Goal: Information Seeking & Learning: Learn about a topic

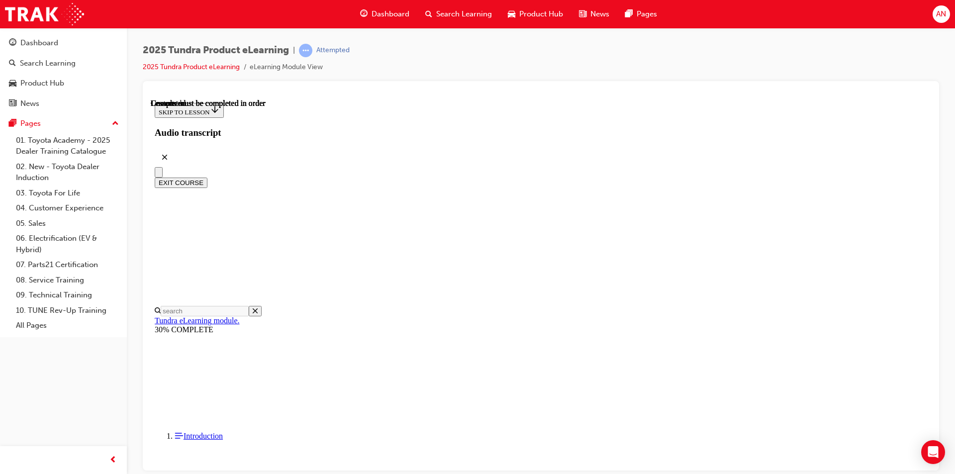
scroll to position [167, 0]
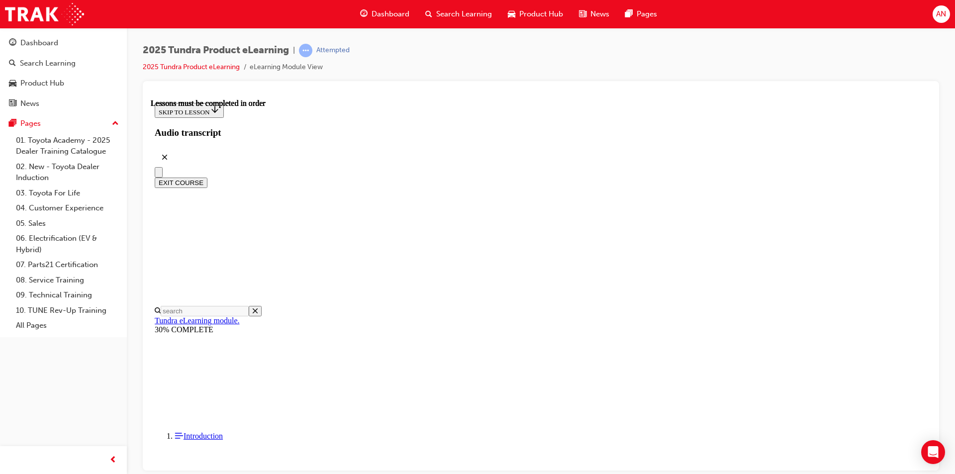
scroll to position [314, 0]
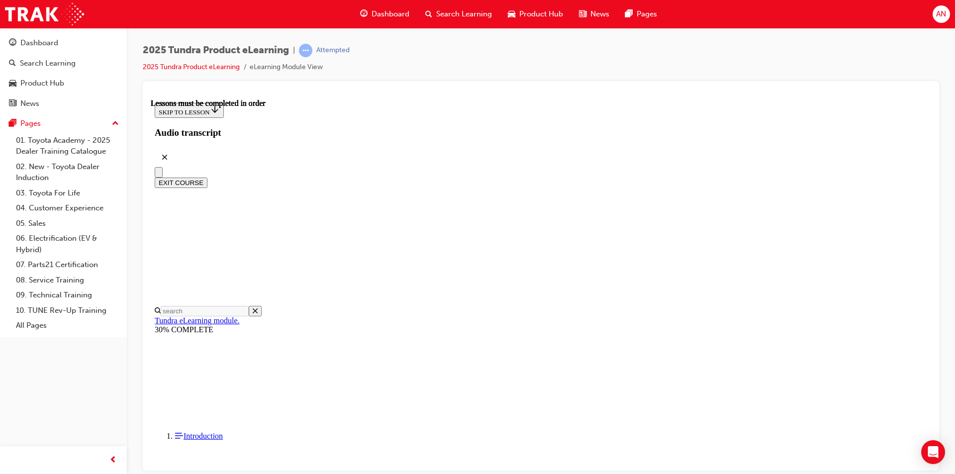
scroll to position [504, 0]
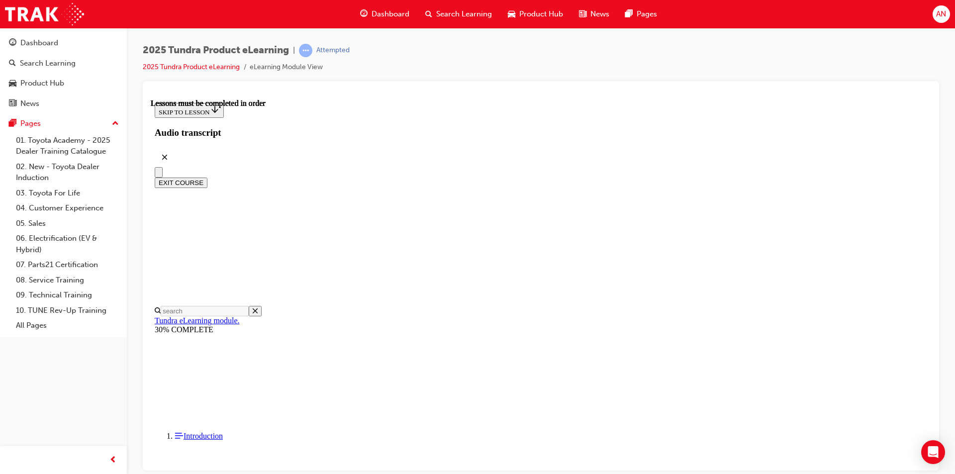
drag, startPoint x: 705, startPoint y: 392, endPoint x: 1094, endPoint y: 298, distance: 400.8
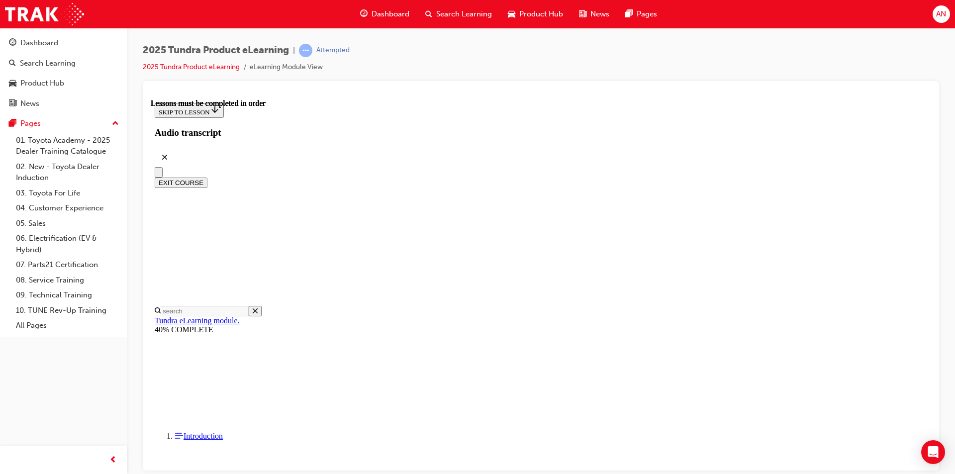
scroll to position [603, 0]
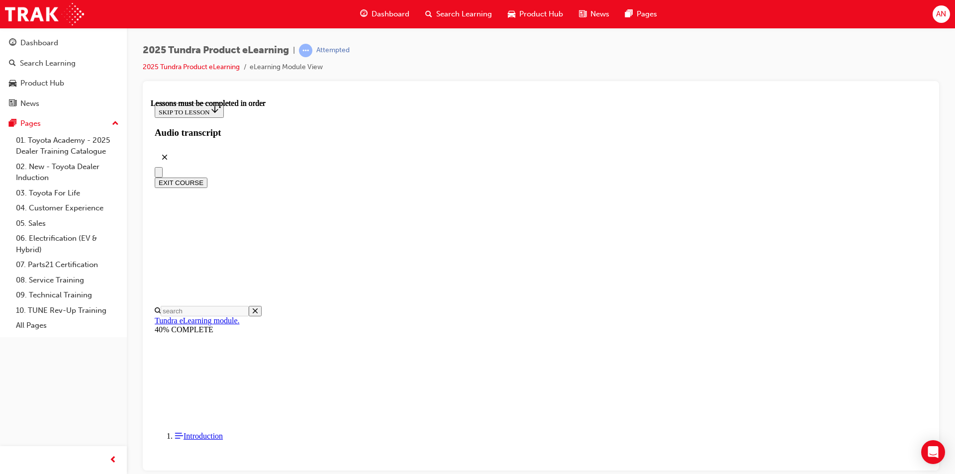
scroll to position [257, 0]
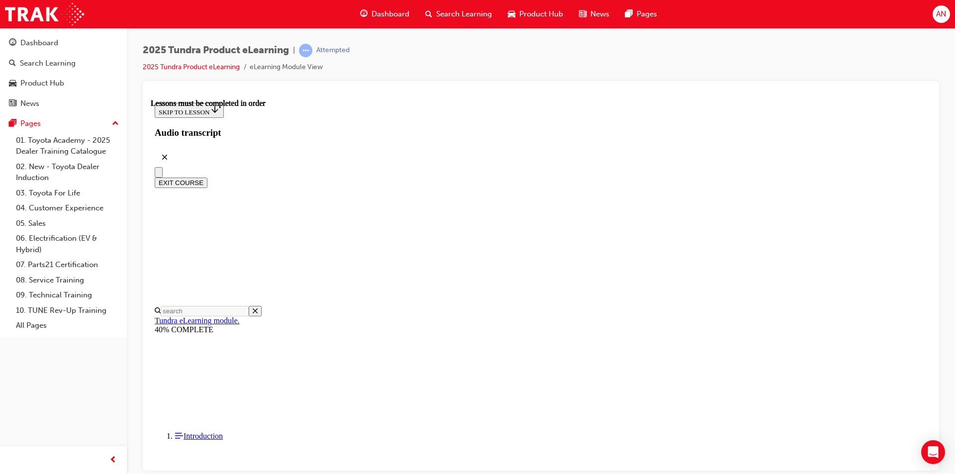
scroll to position [59, 0]
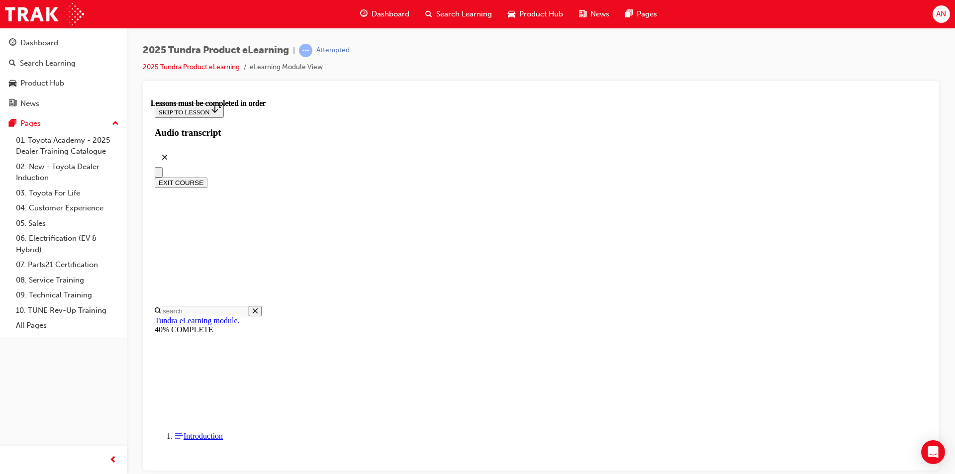
scroll to position [76, 0]
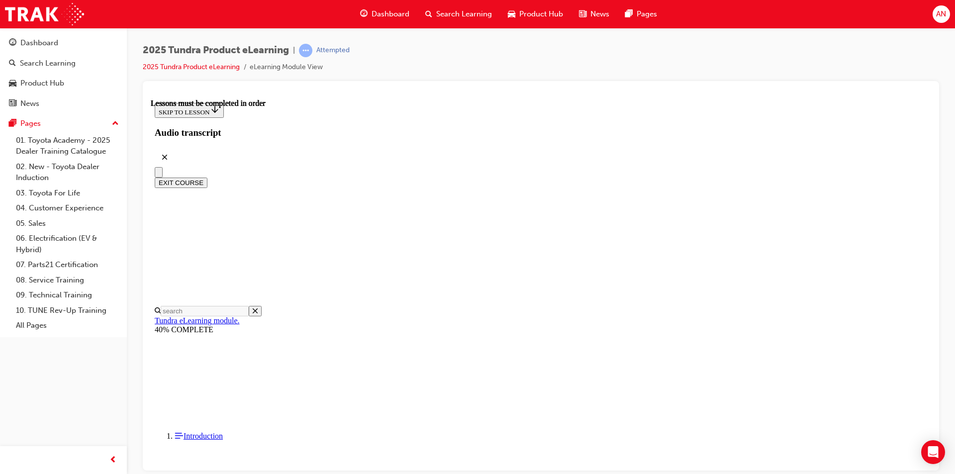
scroll to position [0, 0]
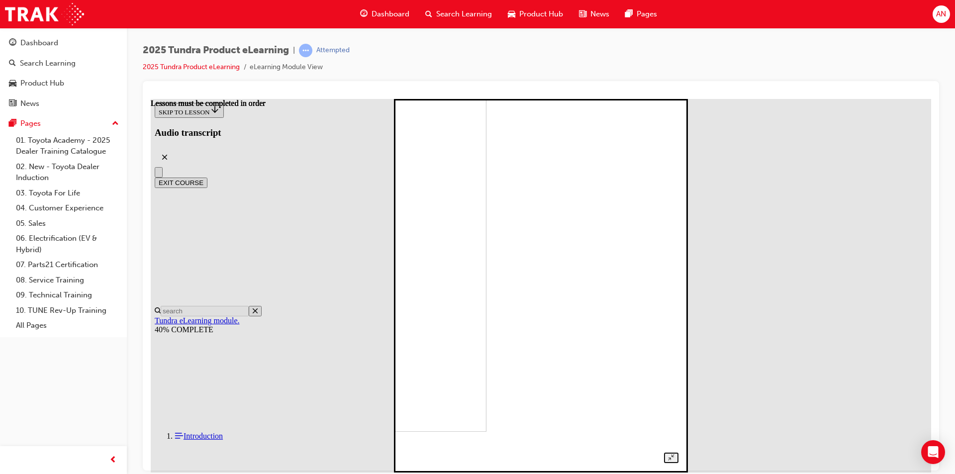
click at [486, 245] on img at bounding box center [356, 244] width 261 height 373
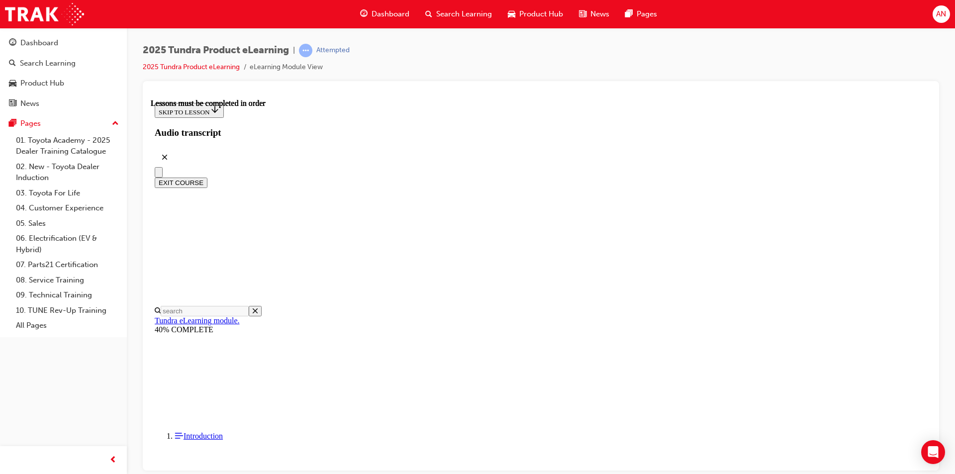
scroll to position [765, 0]
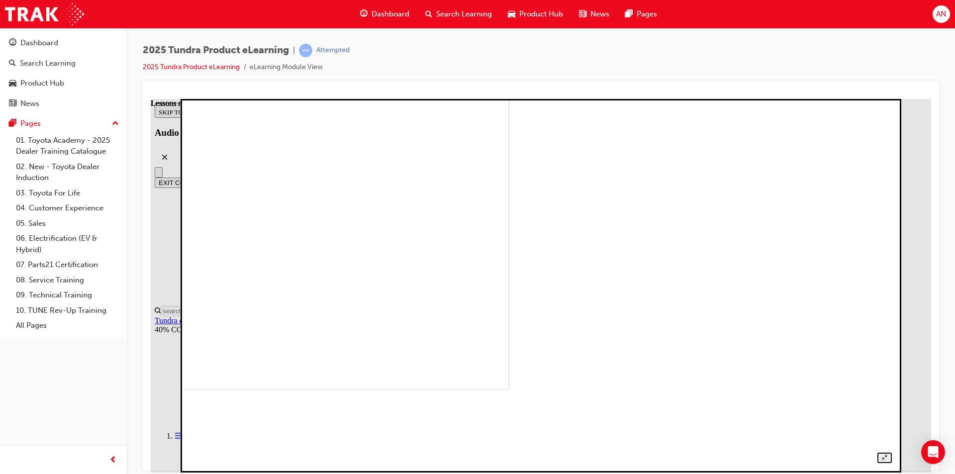
click at [509, 200] on img at bounding box center [165, 202] width 687 height 373
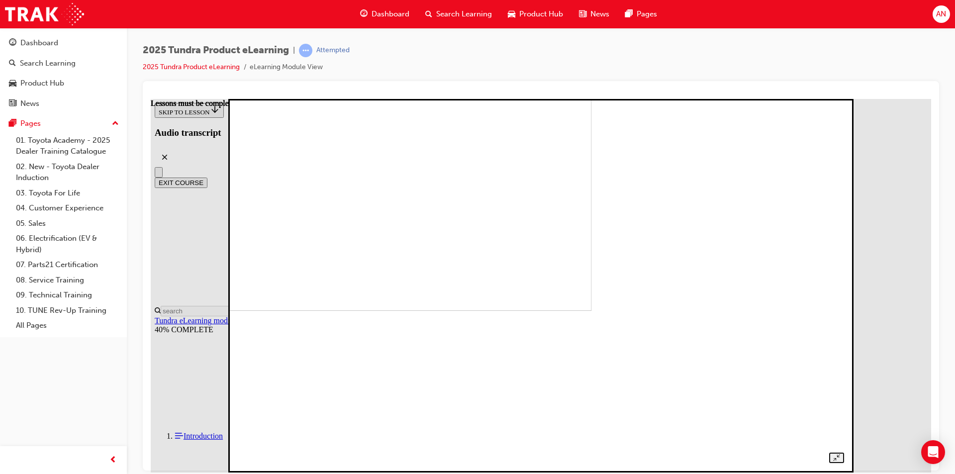
click at [843, 131] on div at bounding box center [541, 274] width 606 height 376
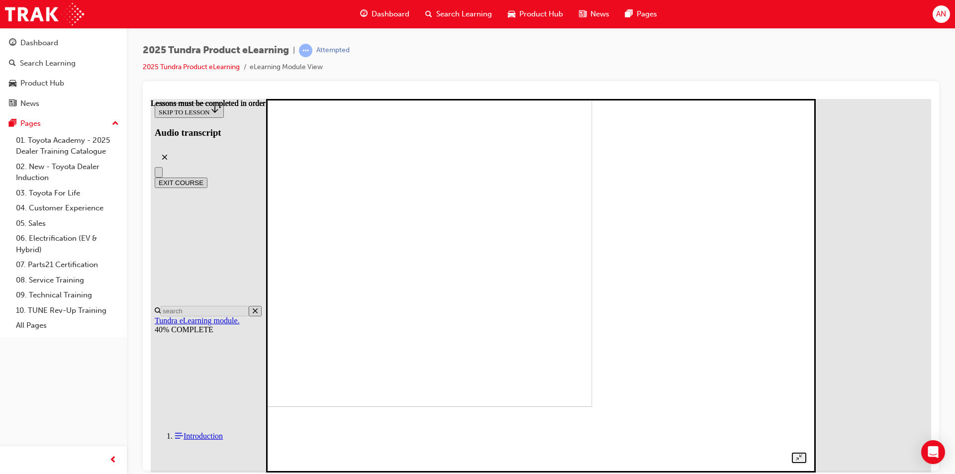
click at [806, 201] on div at bounding box center [540, 274] width 531 height 376
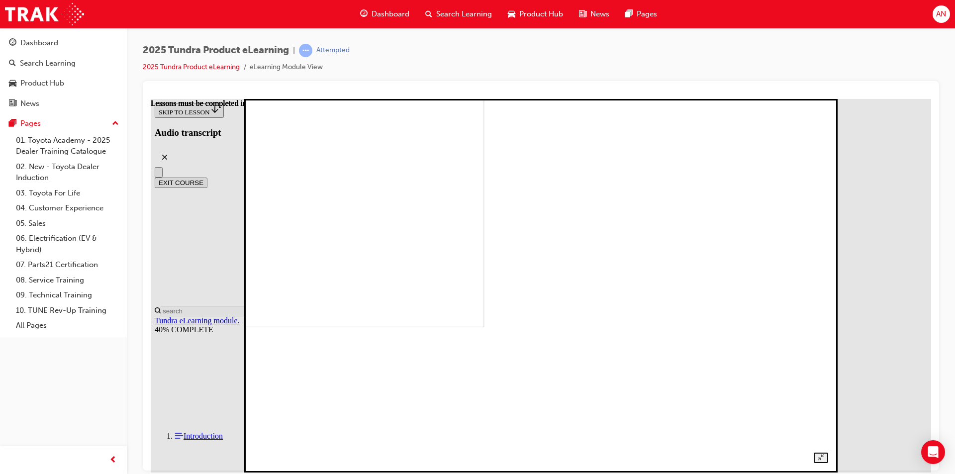
click at [484, 292] on img at bounding box center [204, 139] width 560 height 373
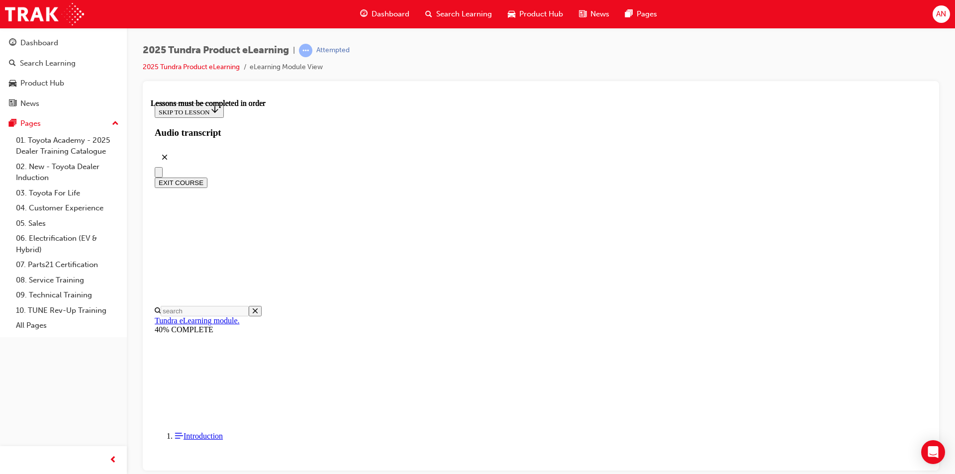
scroll to position [814, 0]
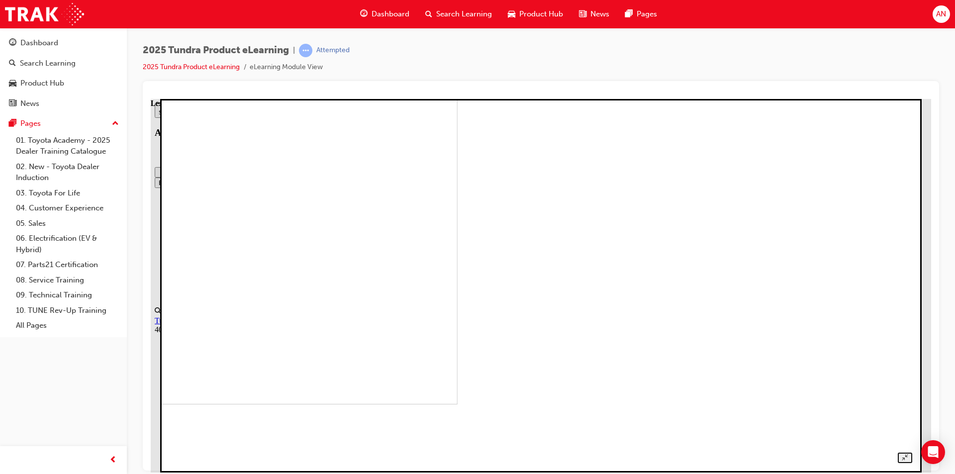
click at [457, 207] on img at bounding box center [94, 216] width 728 height 373
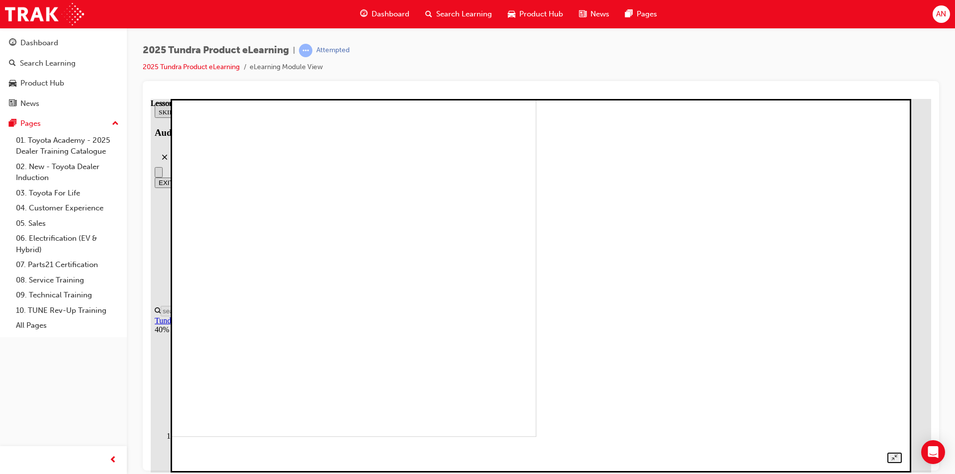
click at [536, 233] on img at bounding box center [182, 249] width 707 height 373
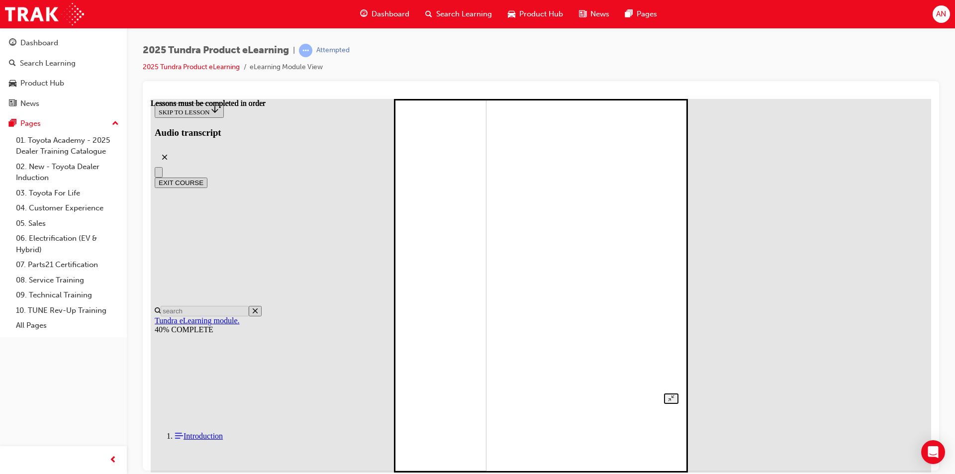
click at [678, 201] on div at bounding box center [540, 215] width 275 height 376
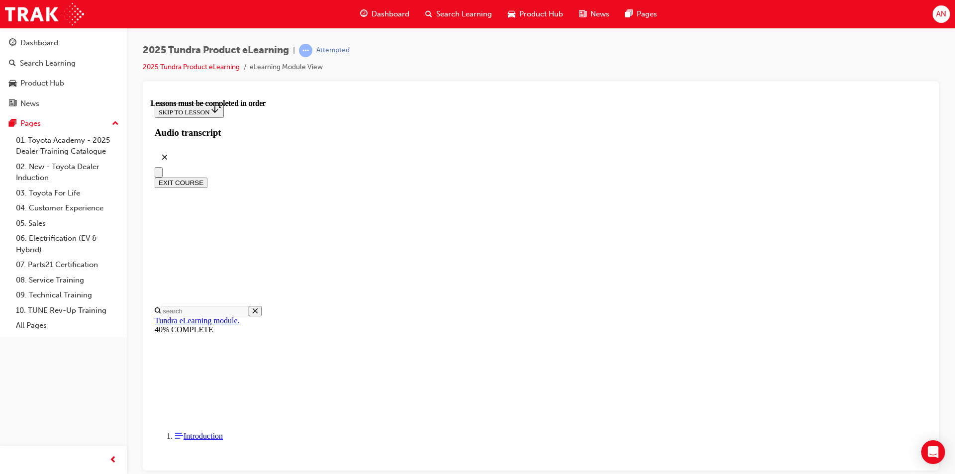
scroll to position [299, 0]
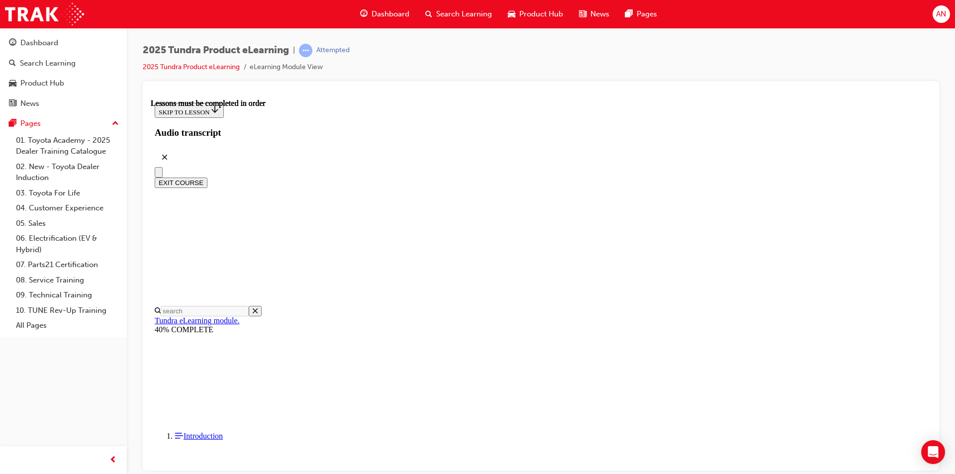
scroll to position [199, 0]
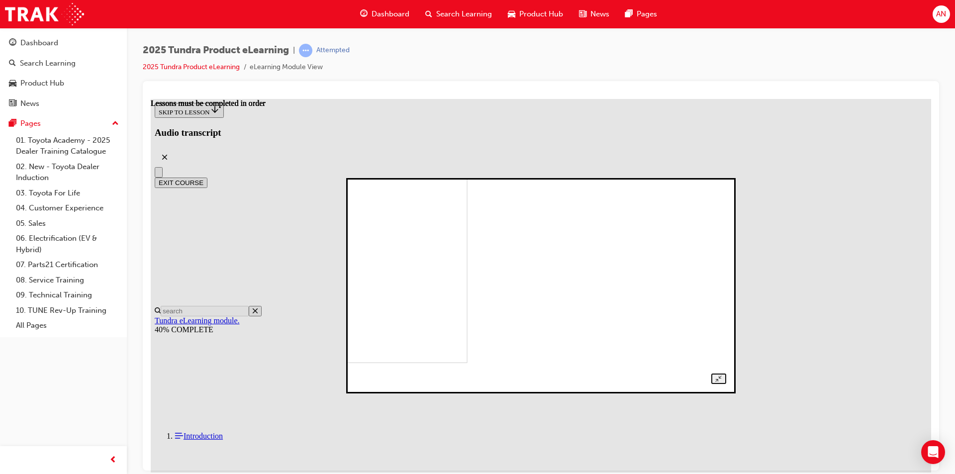
click at [725, 218] on div at bounding box center [540, 285] width 370 height 197
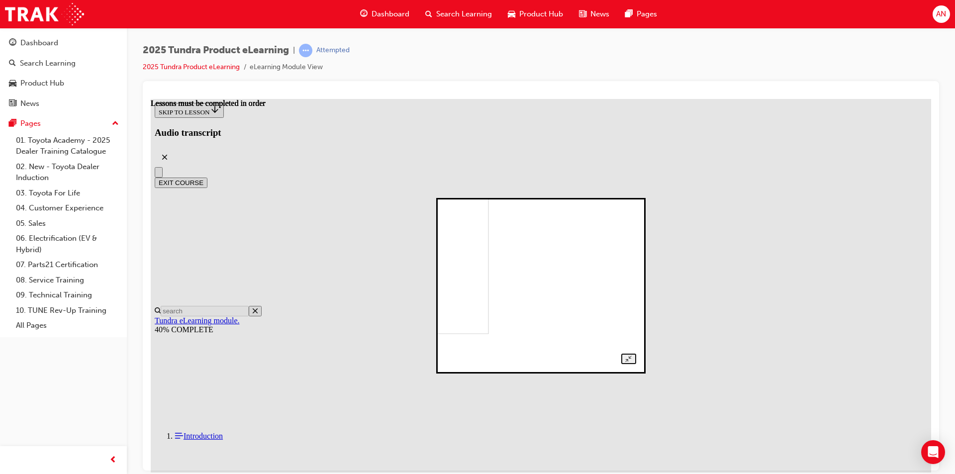
click at [635, 293] on div at bounding box center [540, 285] width 190 height 157
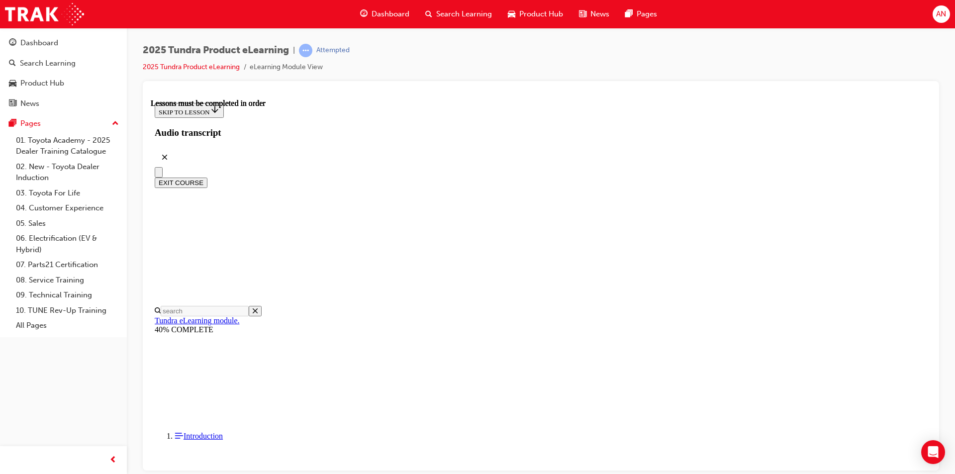
click at [933, 157] on div at bounding box center [541, 275] width 796 height 389
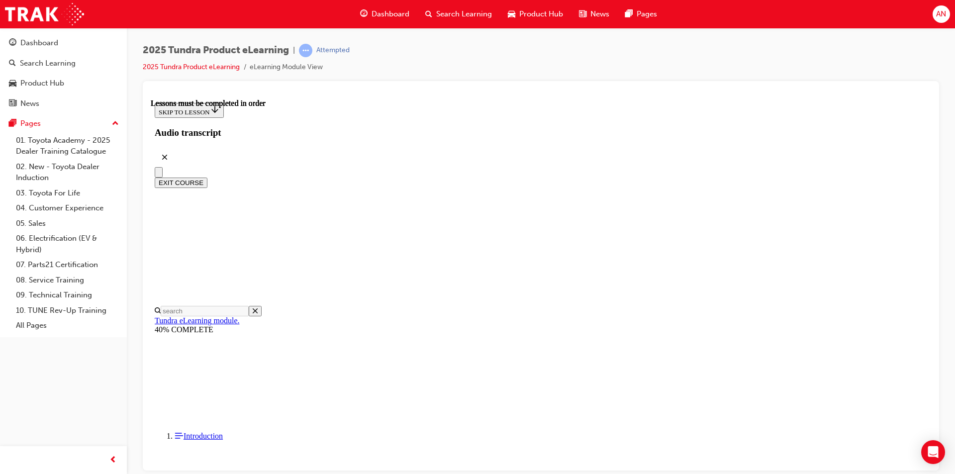
scroll to position [0, 0]
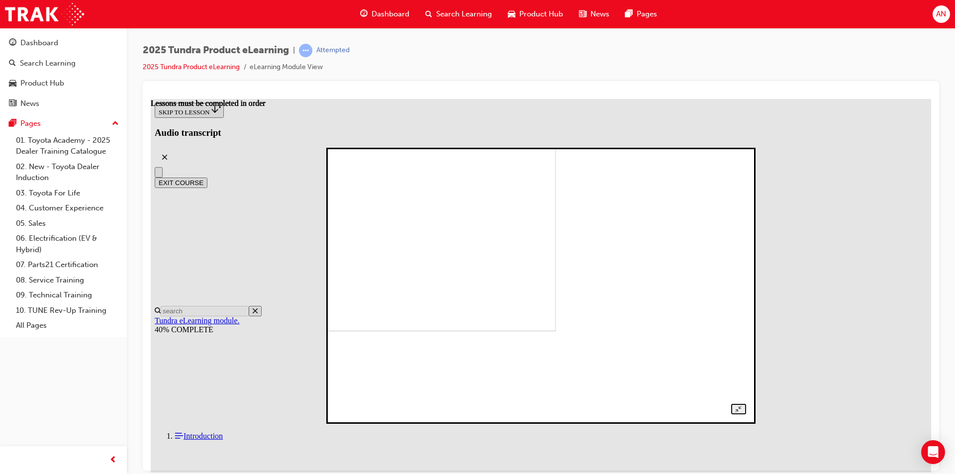
click at [556, 280] on img at bounding box center [358, 203] width 395 height 255
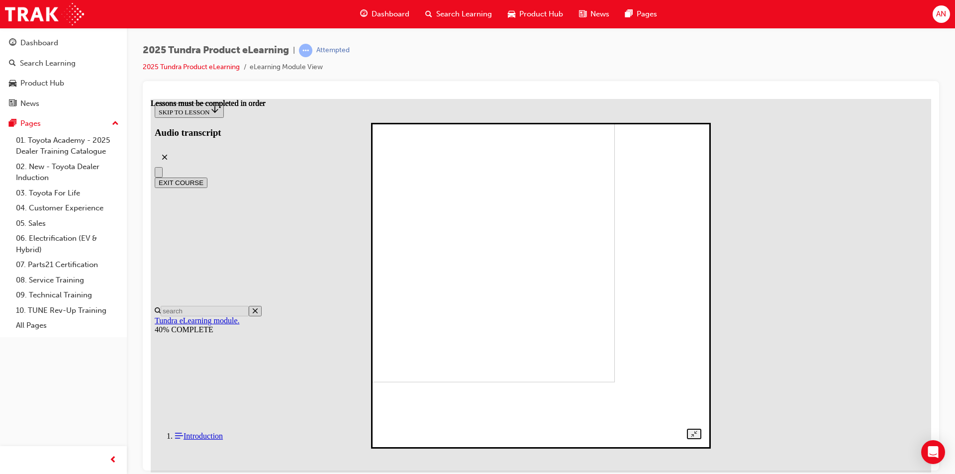
click at [530, 242] on img at bounding box center [461, 230] width 306 height 304
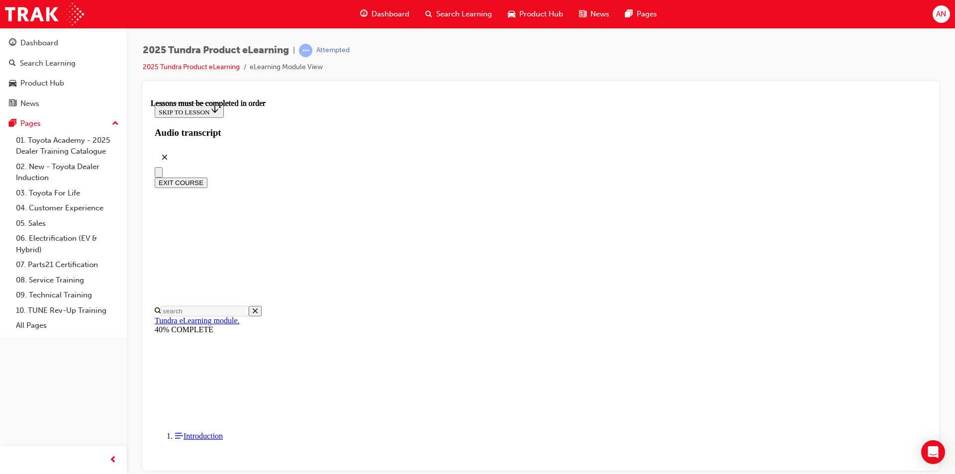
scroll to position [267, 0]
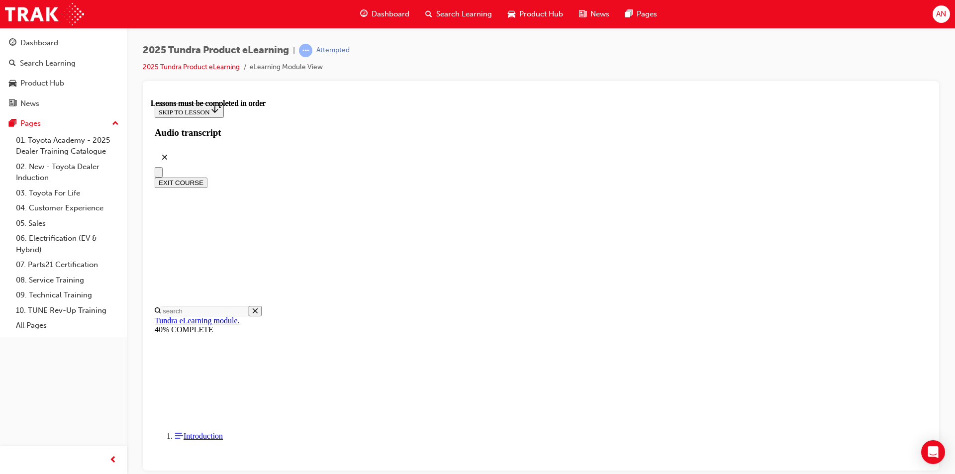
scroll to position [0, 0]
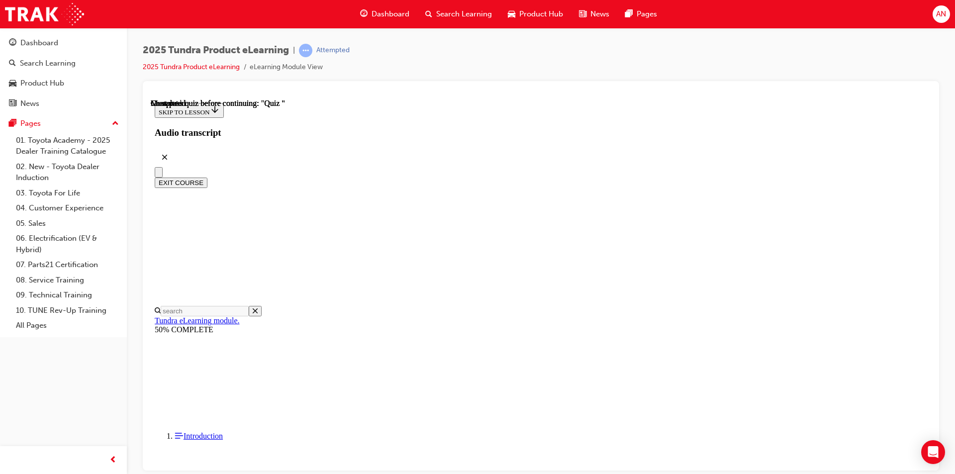
radio input "true"
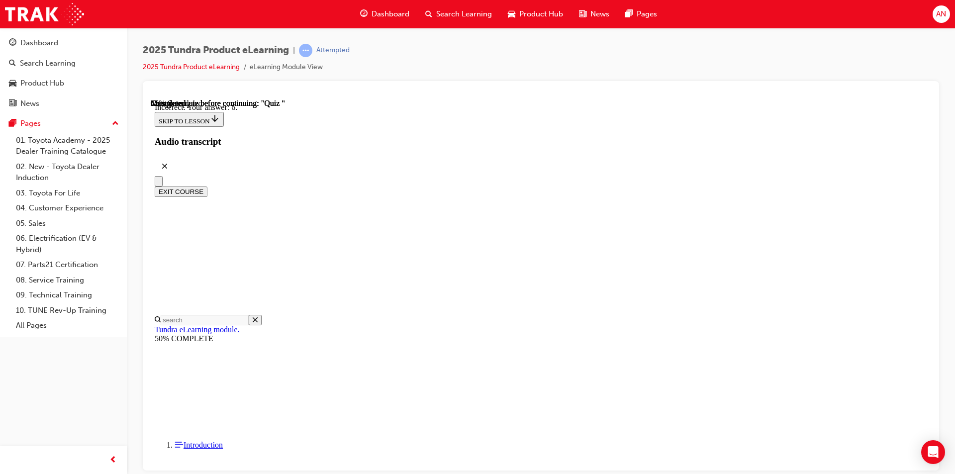
radio input "true"
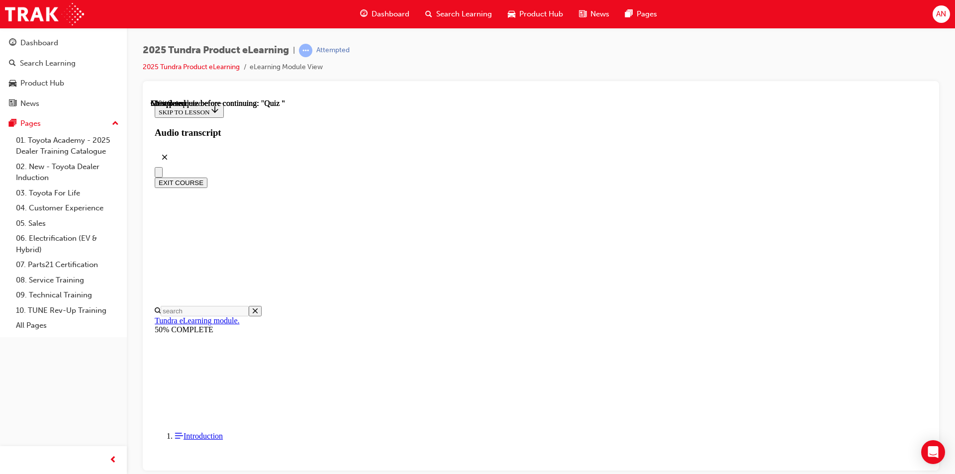
scroll to position [100, 0]
radio input "true"
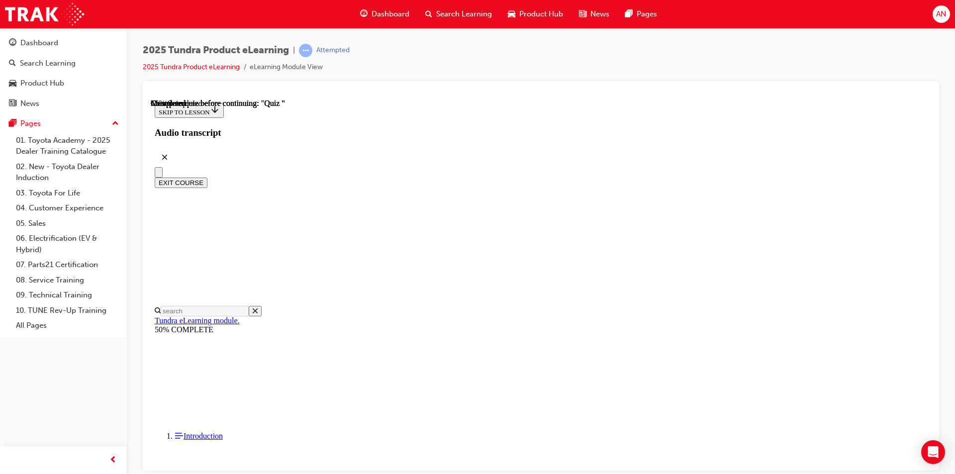
scroll to position [66, 0]
radio input "true"
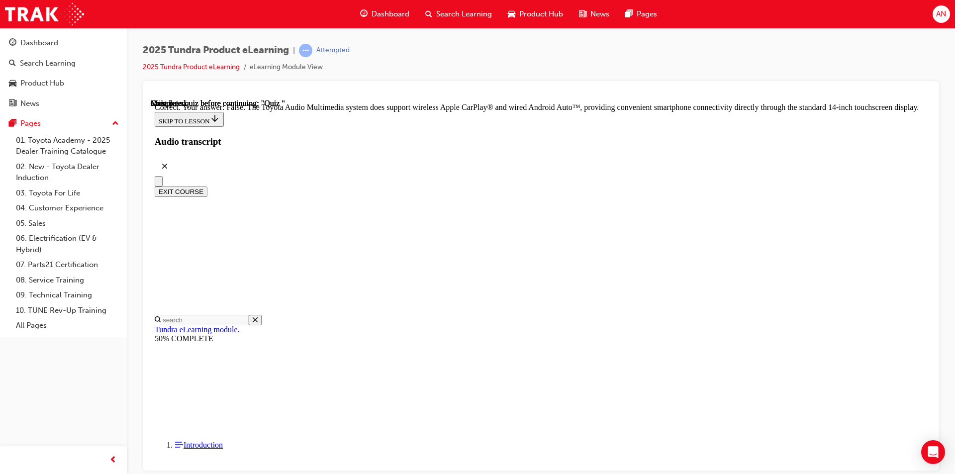
scroll to position [170, 0]
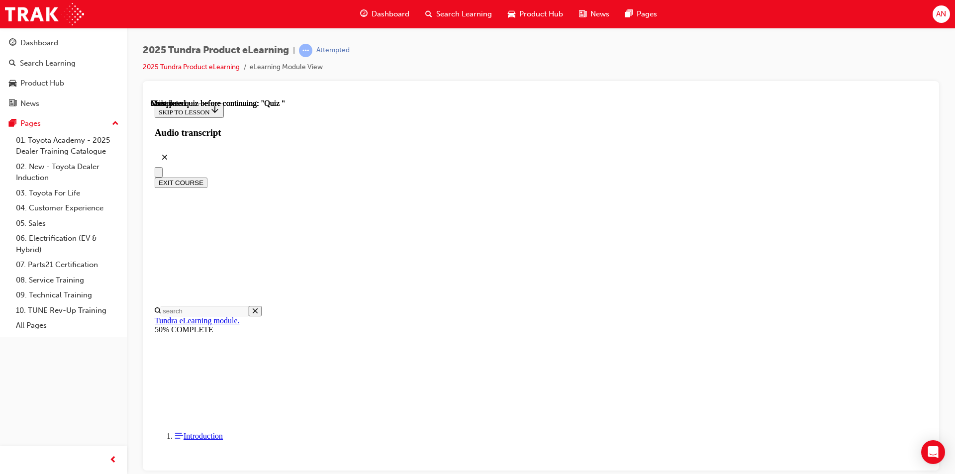
scroll to position [167, 0]
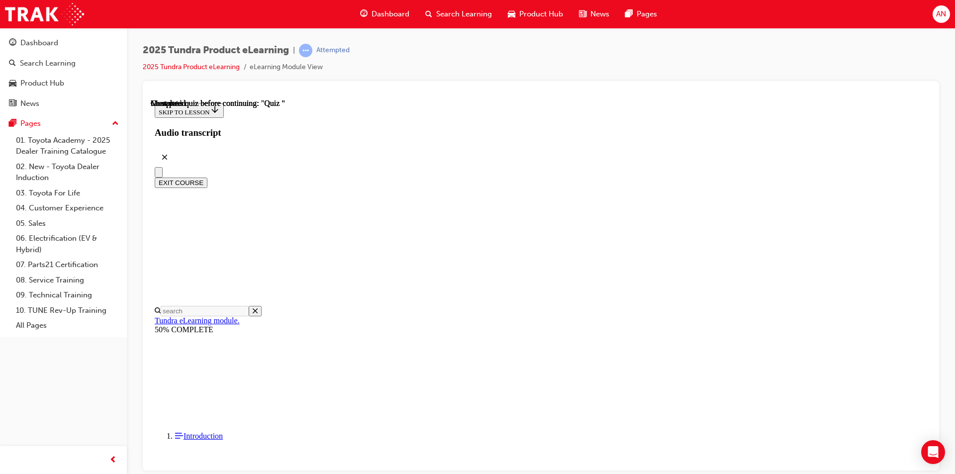
radio input "true"
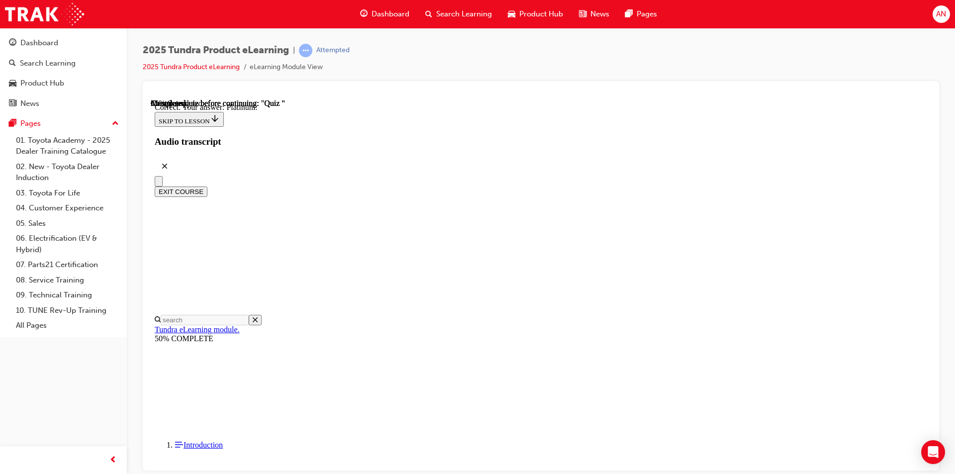
scroll to position [120, 0]
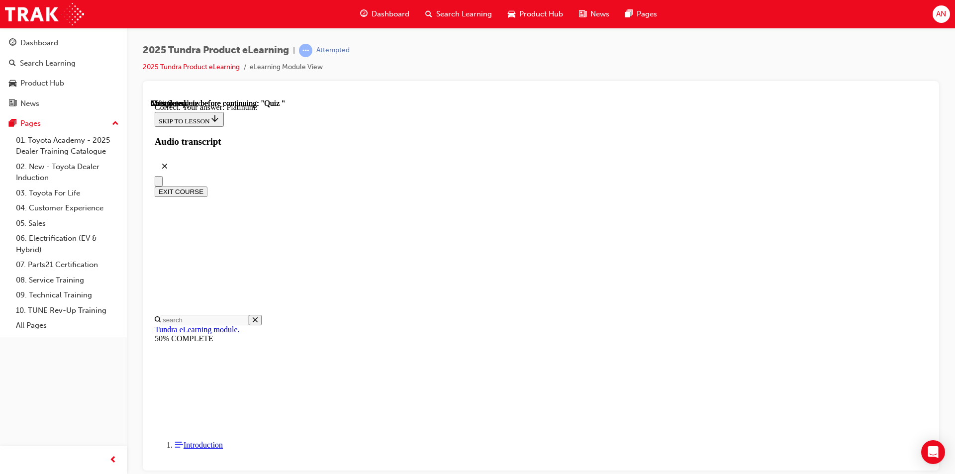
radio input "true"
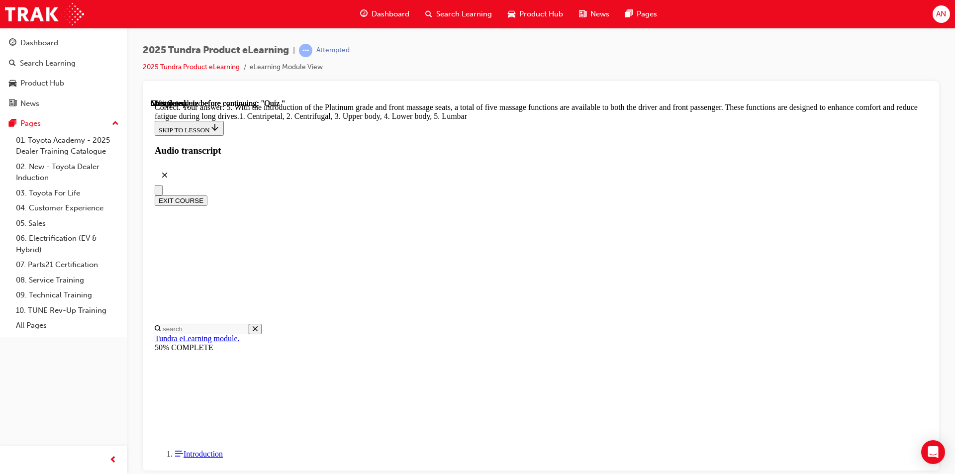
scroll to position [233, 0]
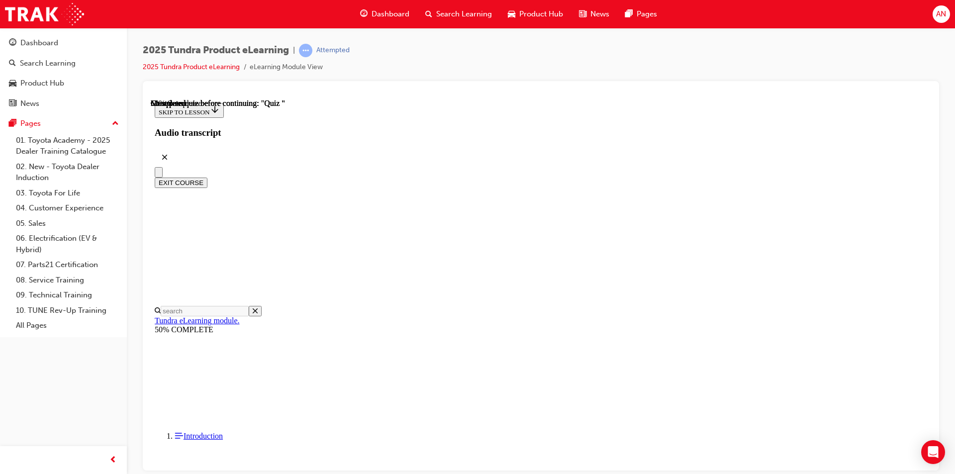
scroll to position [66, 0]
radio input "true"
drag, startPoint x: 604, startPoint y: 374, endPoint x: 607, endPoint y: 370, distance: 5.3
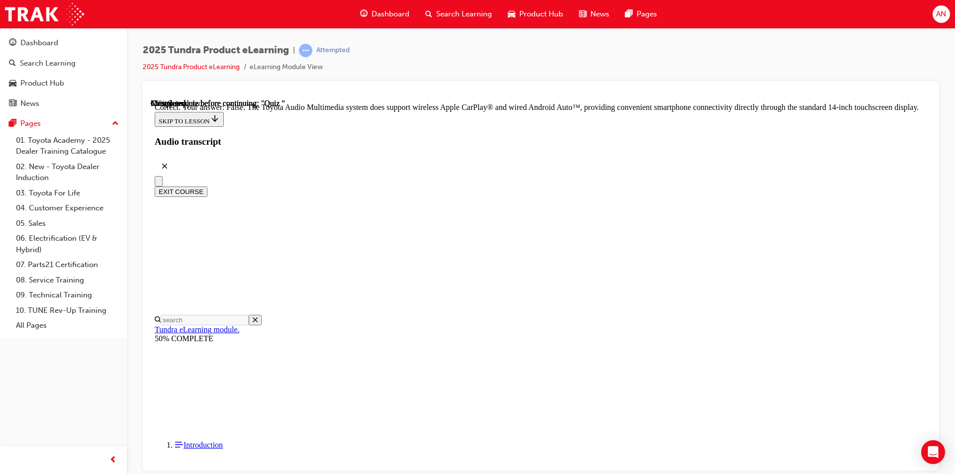
scroll to position [170, 0]
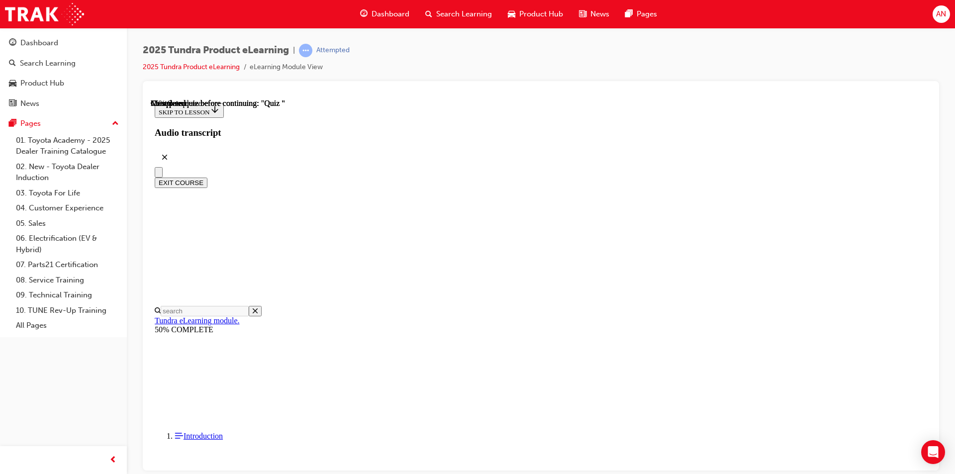
scroll to position [99, 0]
radio input "true"
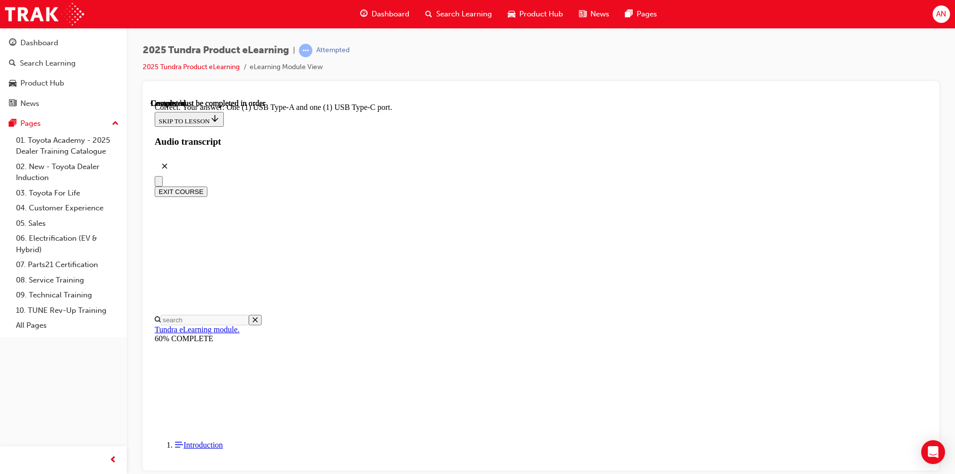
scroll to position [177, 0]
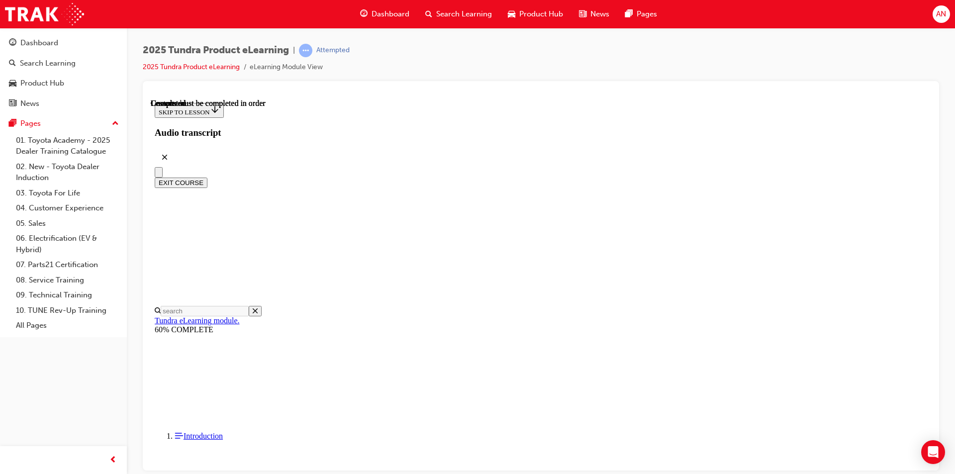
scroll to position [167, 0]
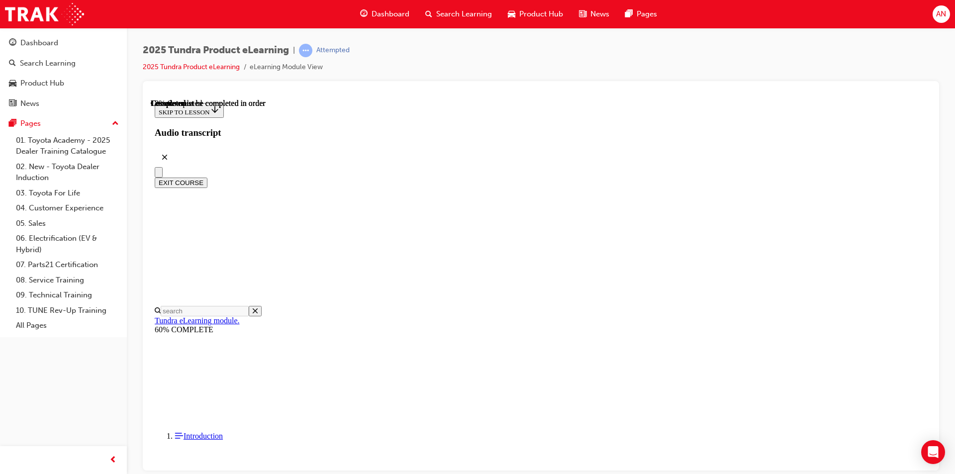
drag, startPoint x: 868, startPoint y: 388, endPoint x: 860, endPoint y: 388, distance: 8.5
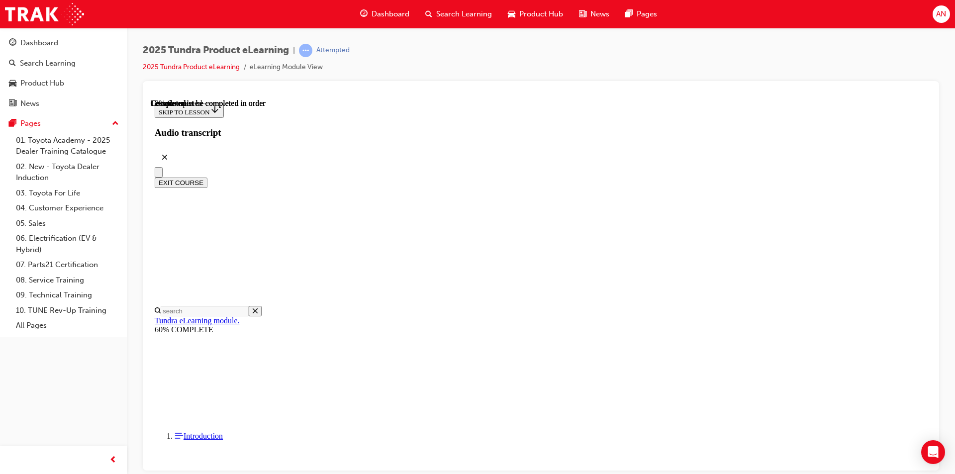
drag, startPoint x: 859, startPoint y: 388, endPoint x: 867, endPoint y: 391, distance: 9.0
drag, startPoint x: 870, startPoint y: 388, endPoint x: 862, endPoint y: 390, distance: 8.3
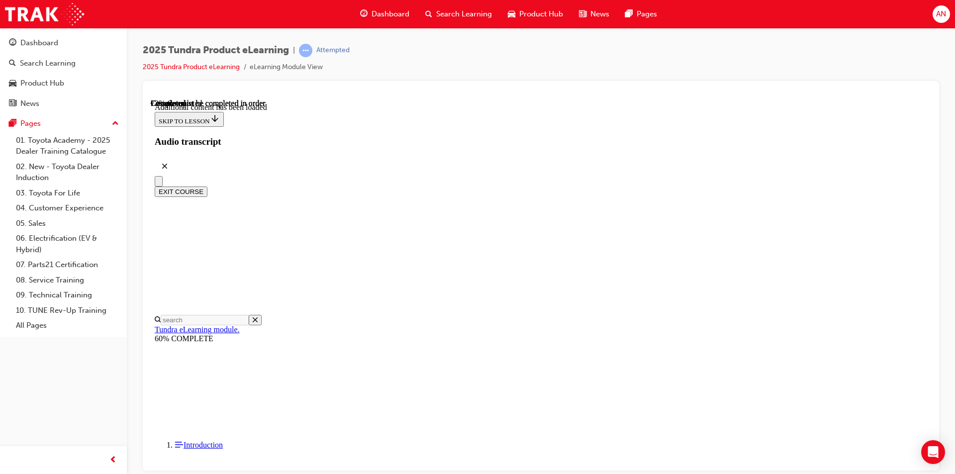
scroll to position [2245, 0]
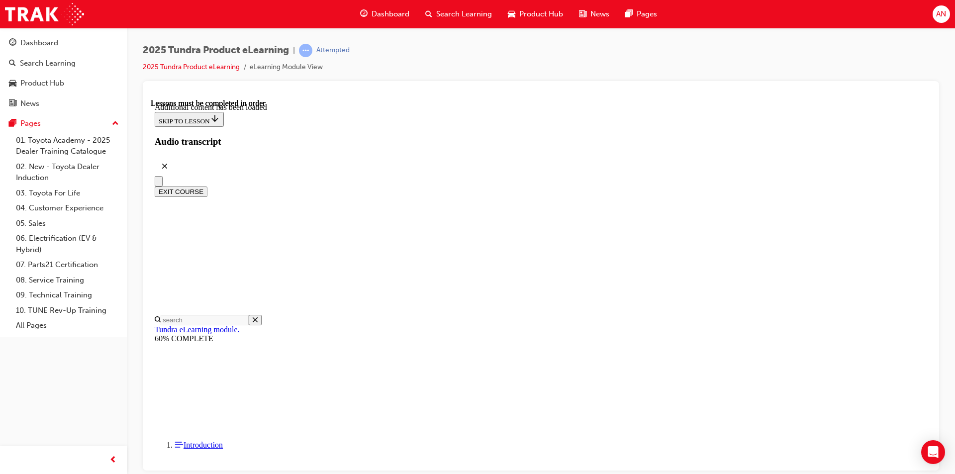
drag, startPoint x: 652, startPoint y: 274, endPoint x: 641, endPoint y: 276, distance: 10.6
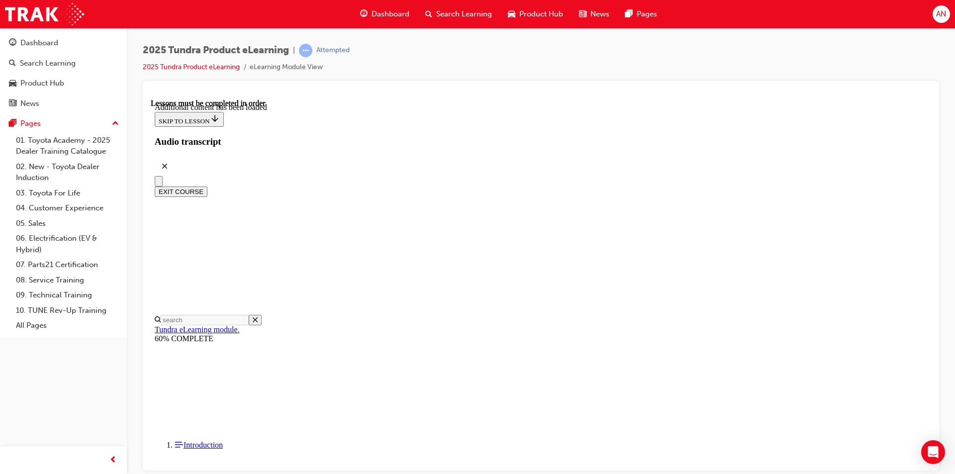
drag, startPoint x: 476, startPoint y: 121, endPoint x: 232, endPoint y: 39, distance: 257.5
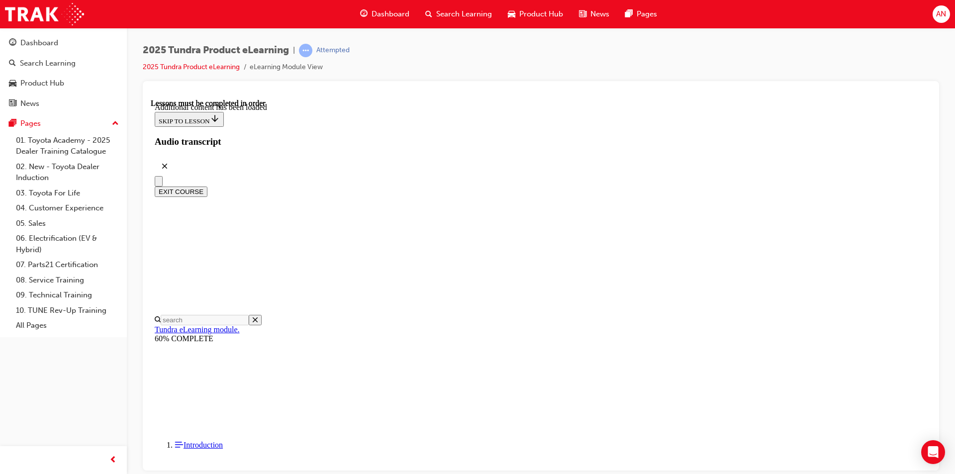
scroll to position [99, 0]
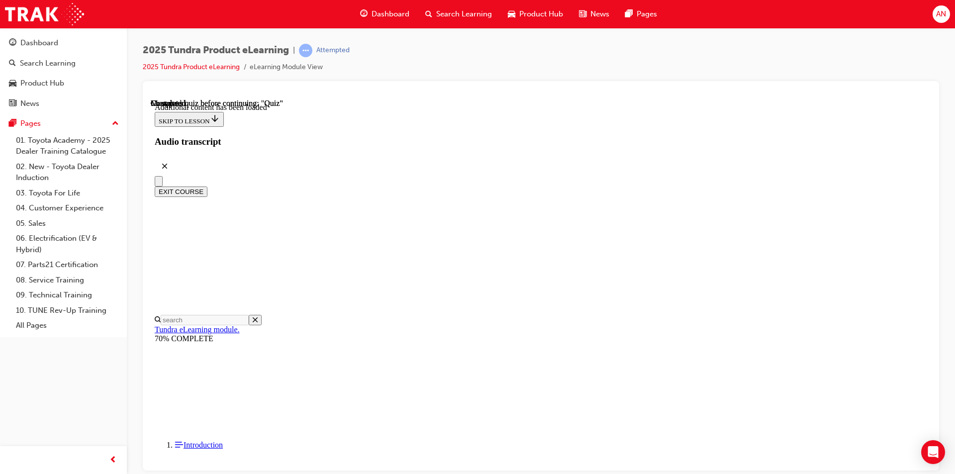
radio input "true"
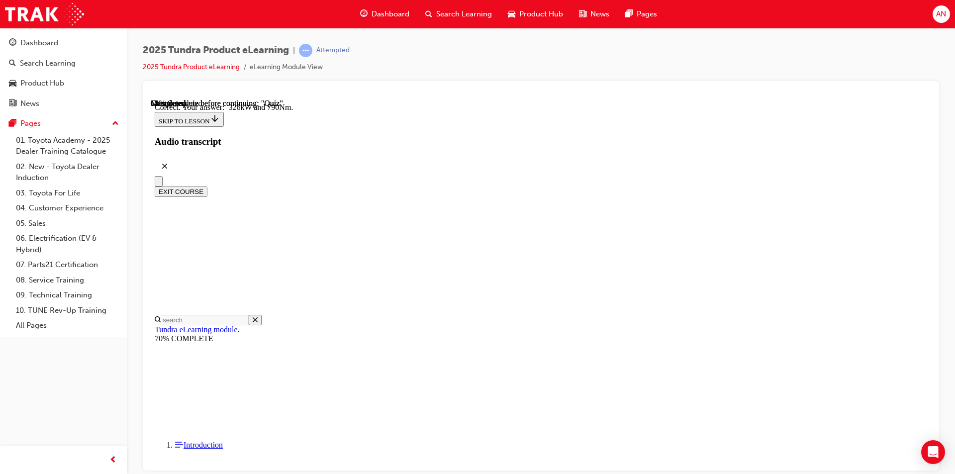
radio input "true"
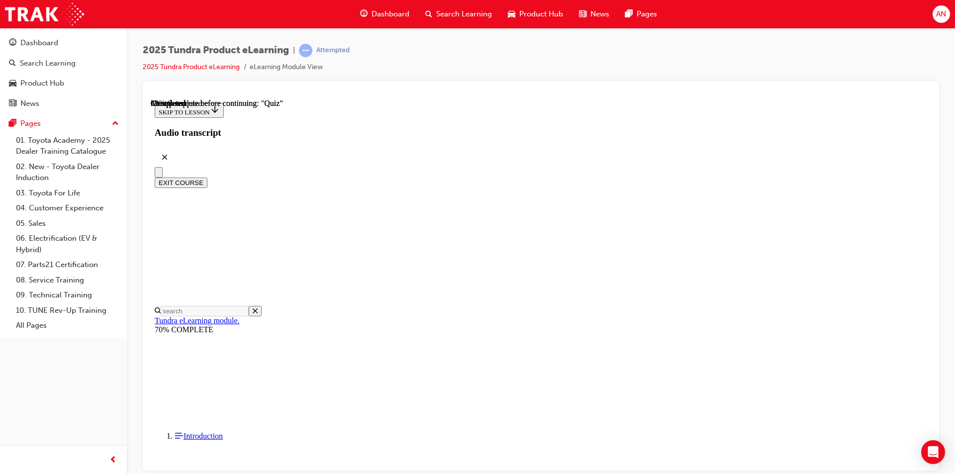
scroll to position [199, 0]
radio input "true"
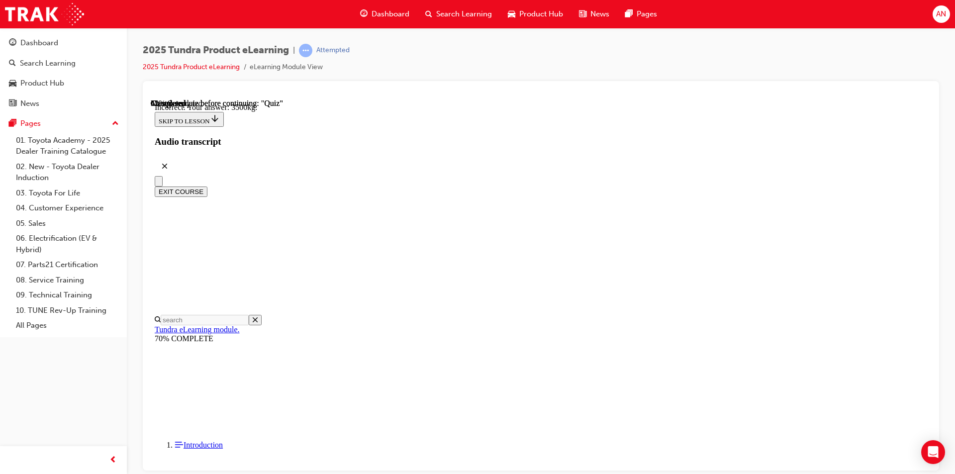
scroll to position [275, 0]
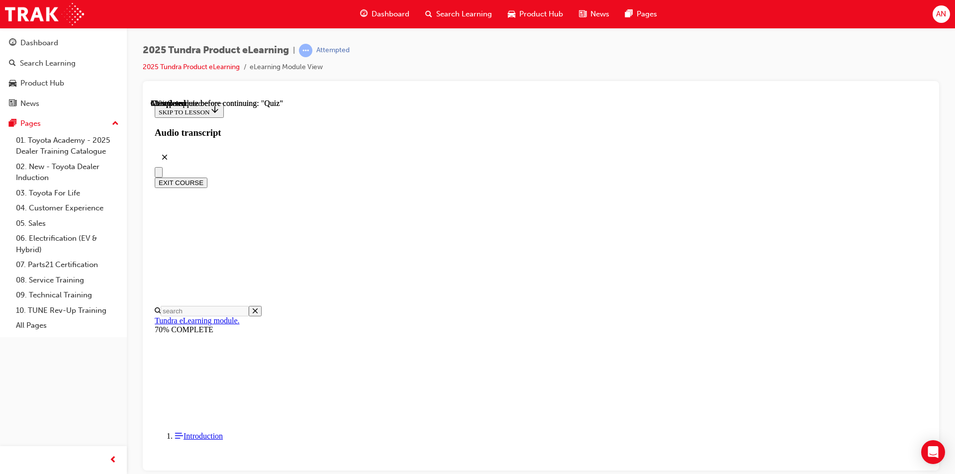
scroll to position [99, 0]
radio input "true"
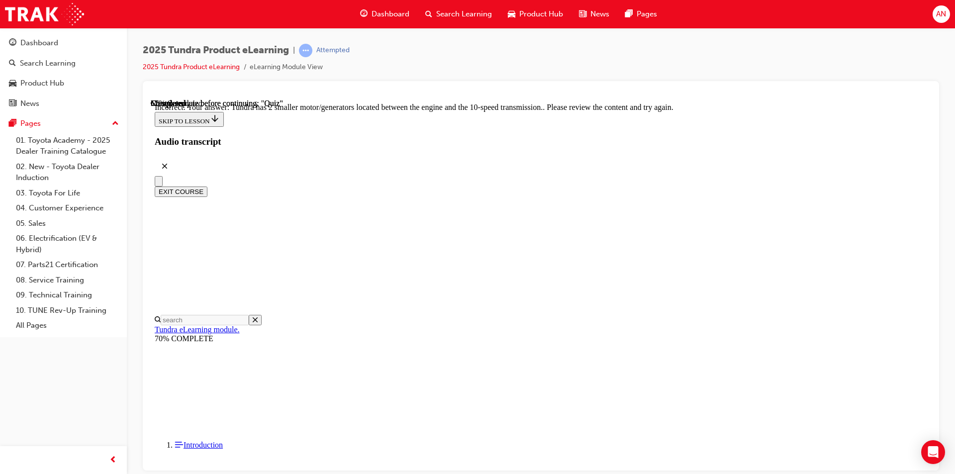
scroll to position [223, 0]
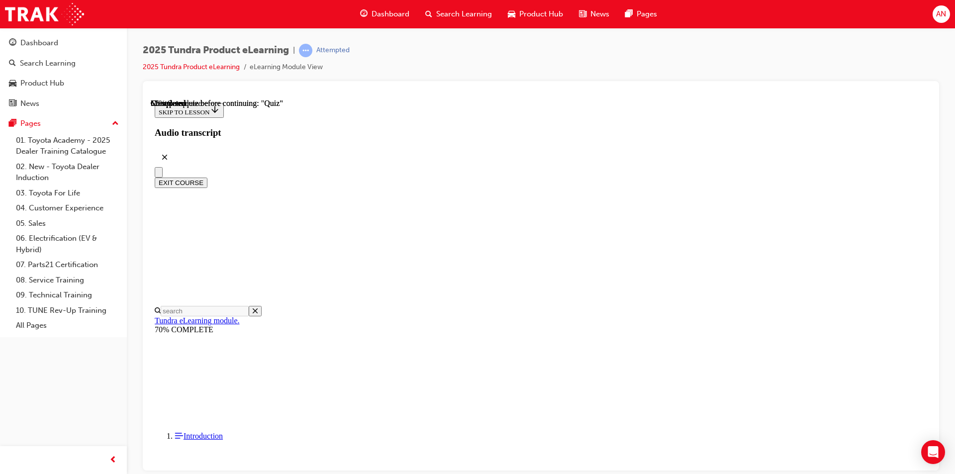
radio input "true"
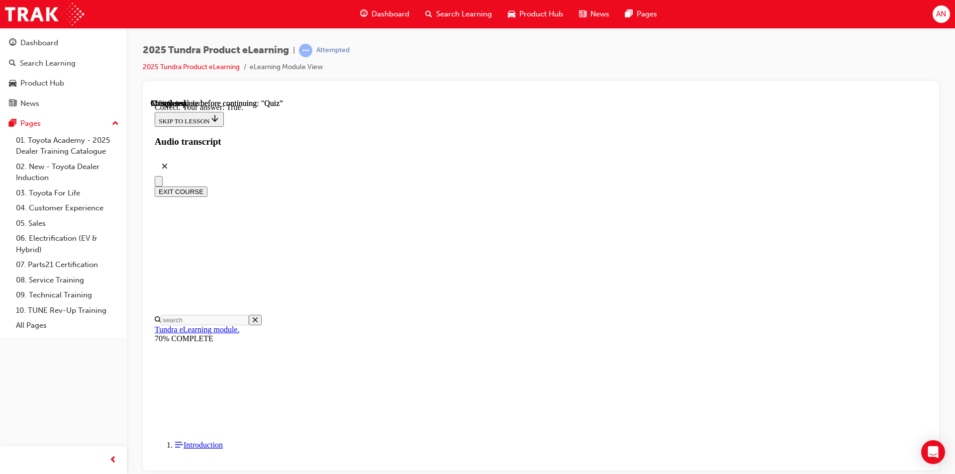
scroll to position [97, 0]
drag, startPoint x: 581, startPoint y: 424, endPoint x: 597, endPoint y: 420, distance: 16.5
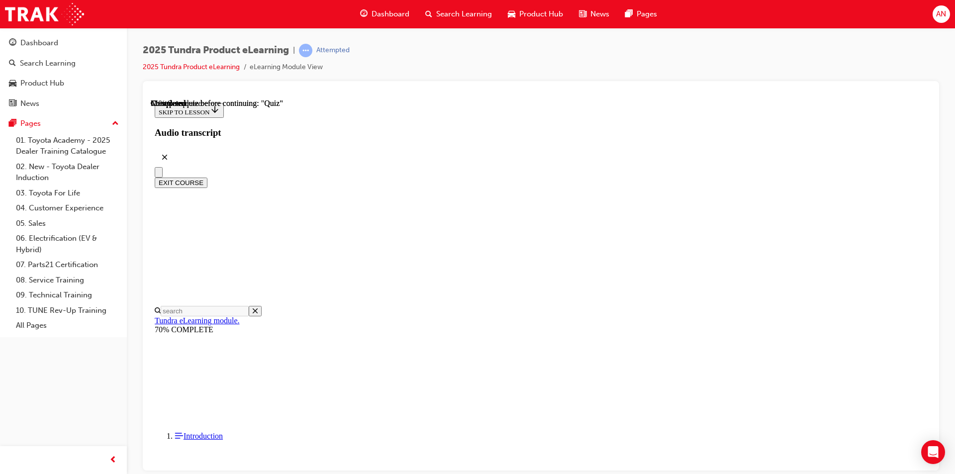
scroll to position [87, 0]
radio input "true"
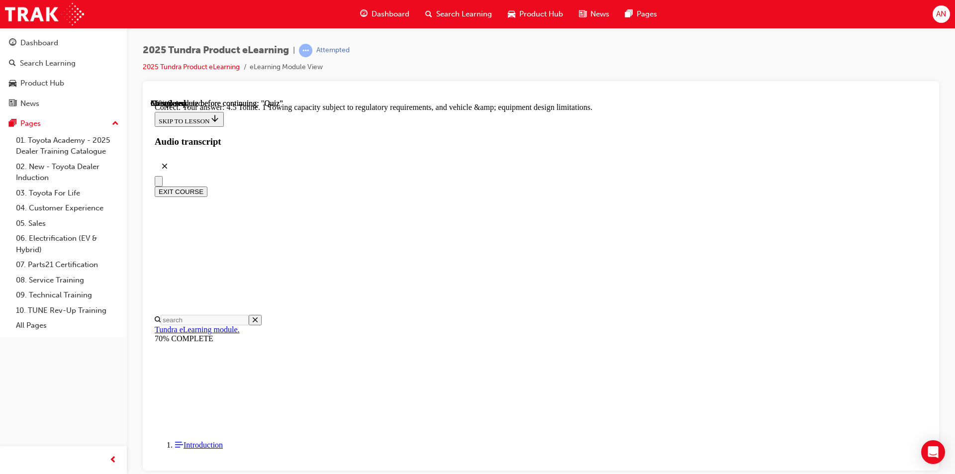
scroll to position [255, 0]
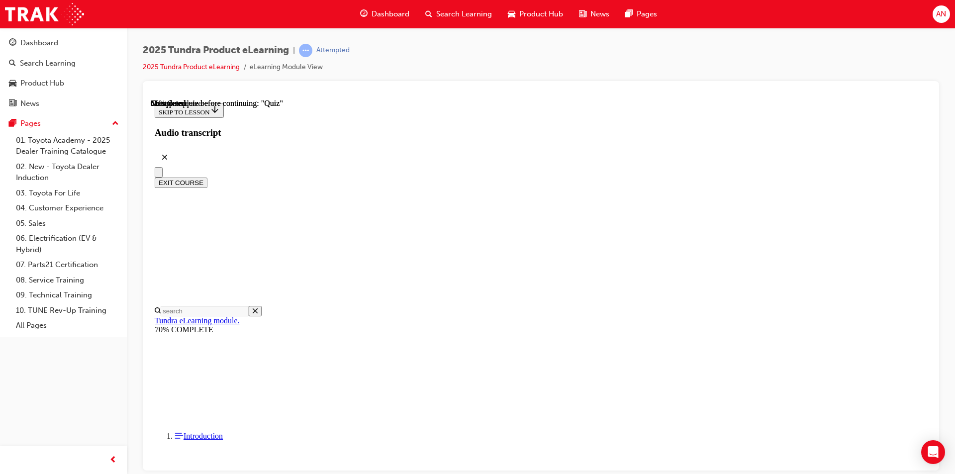
scroll to position [99, 0]
radio input "true"
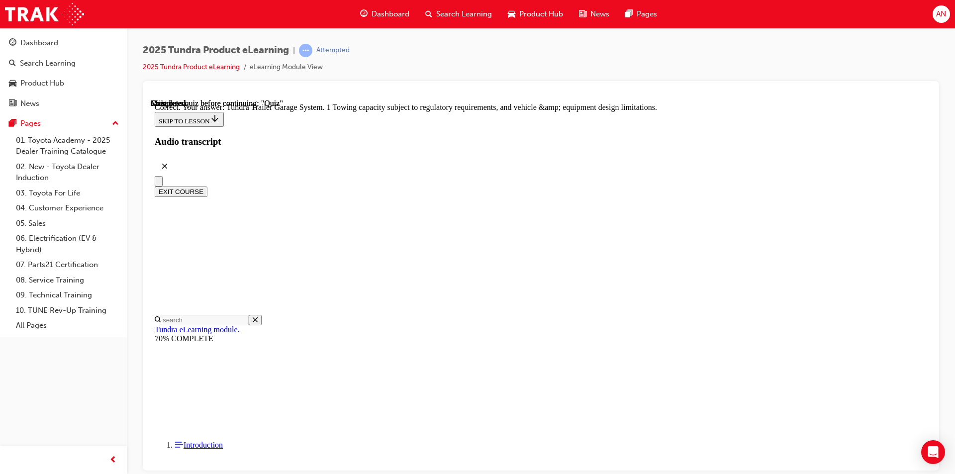
scroll to position [288, 0]
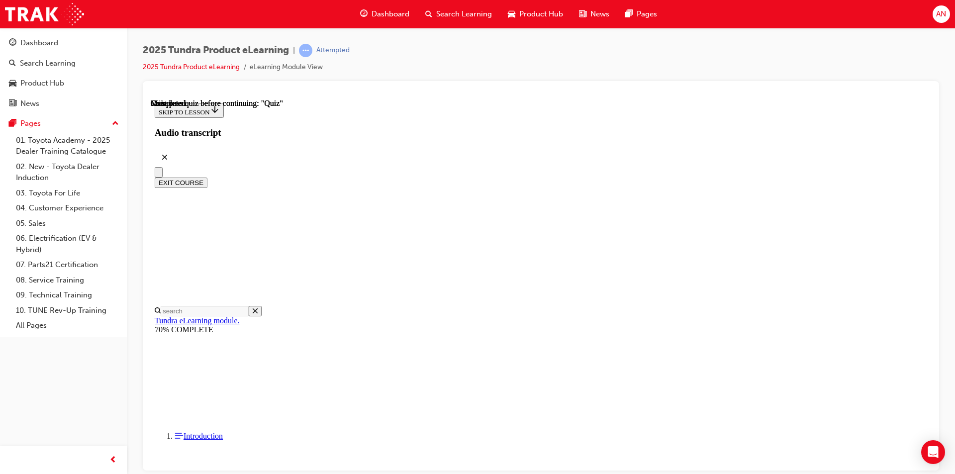
scroll to position [167, 0]
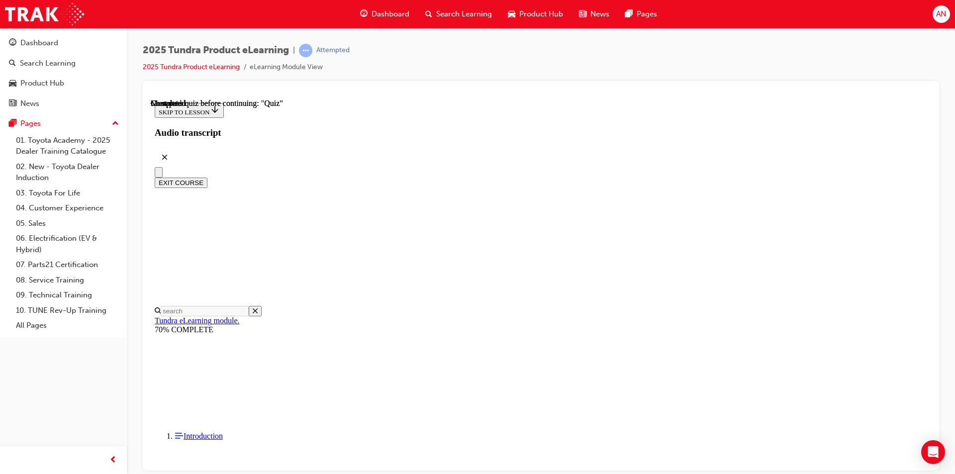
radio input "true"
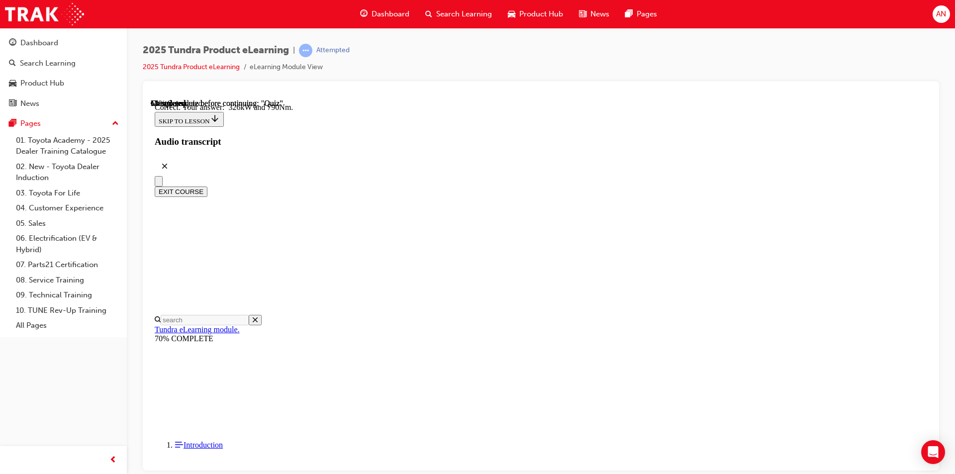
radio input "true"
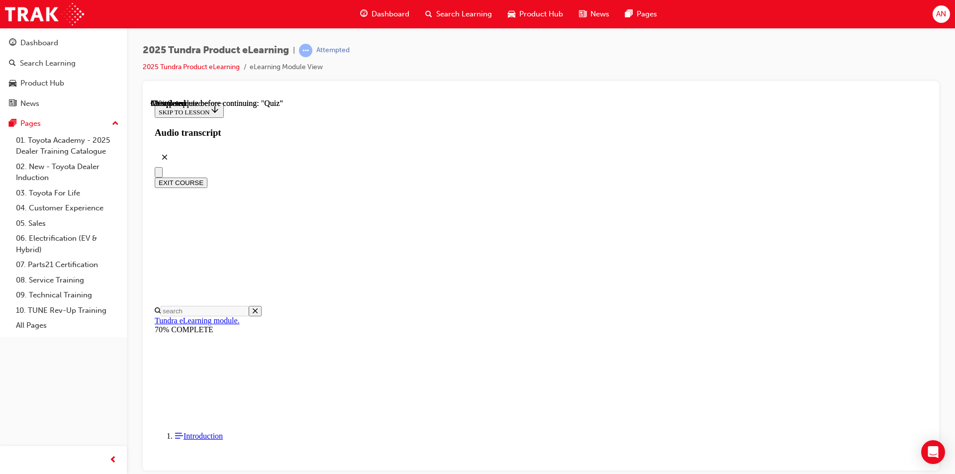
scroll to position [136, 0]
radio input "true"
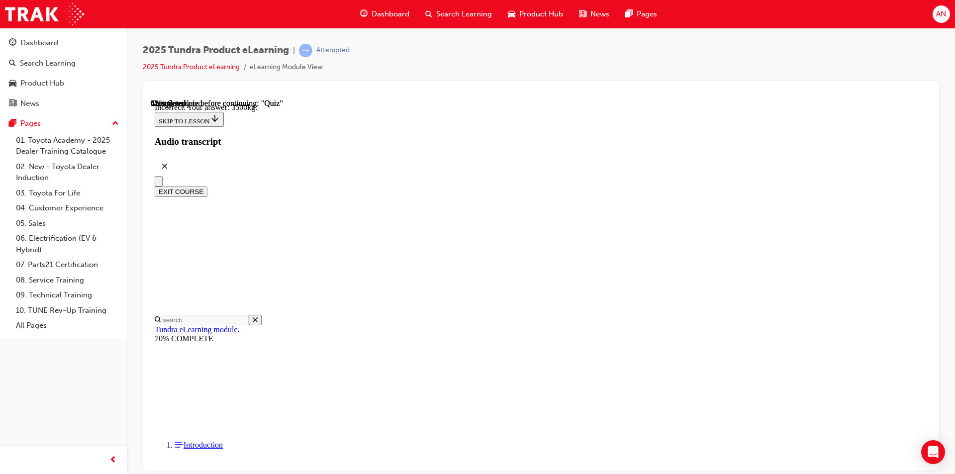
scroll to position [275, 0]
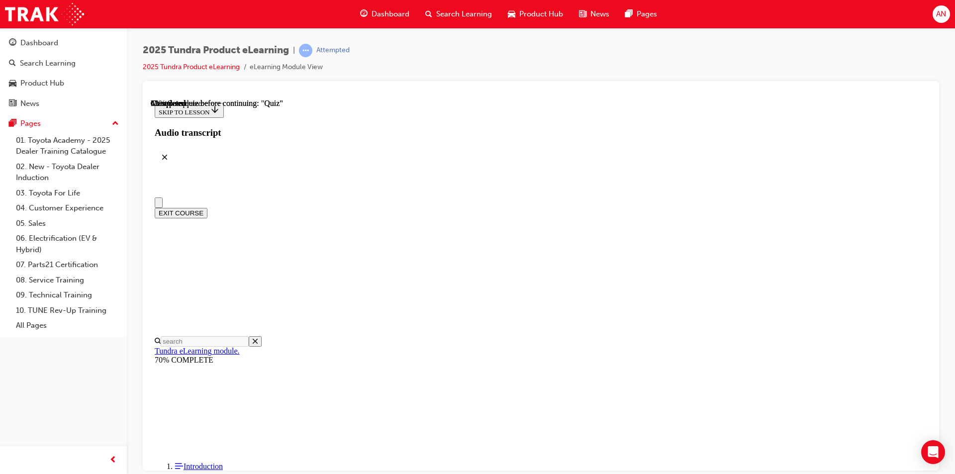
scroll to position [50, 0]
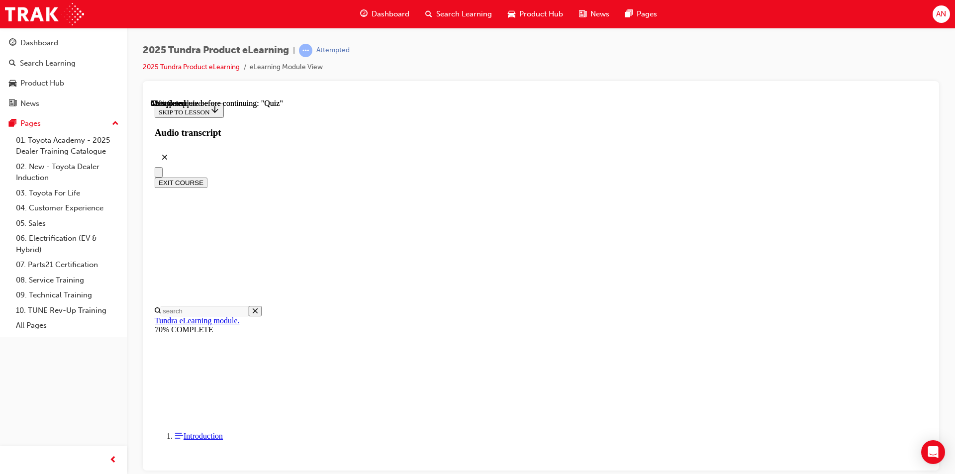
radio input "true"
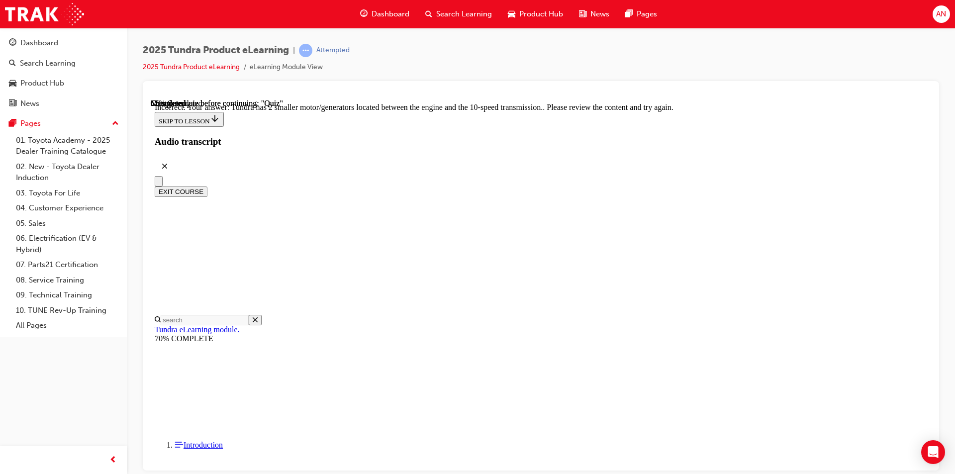
scroll to position [223, 0]
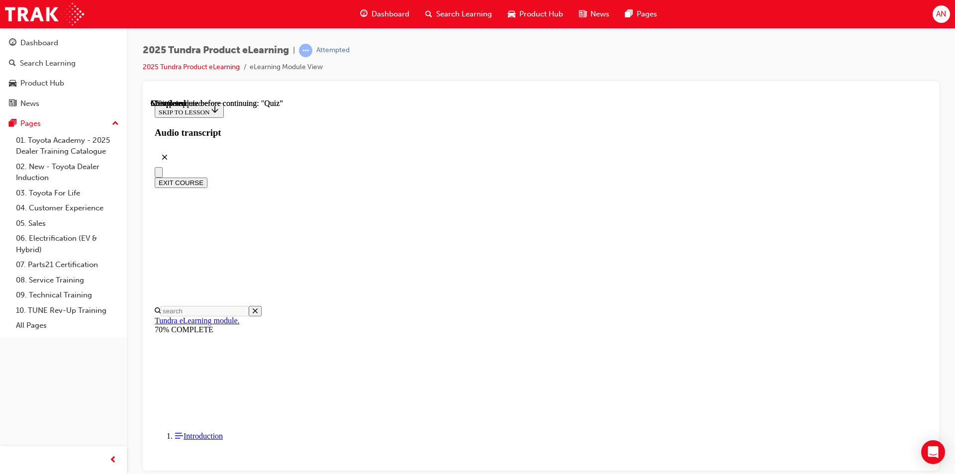
scroll to position [99, 0]
radio input "true"
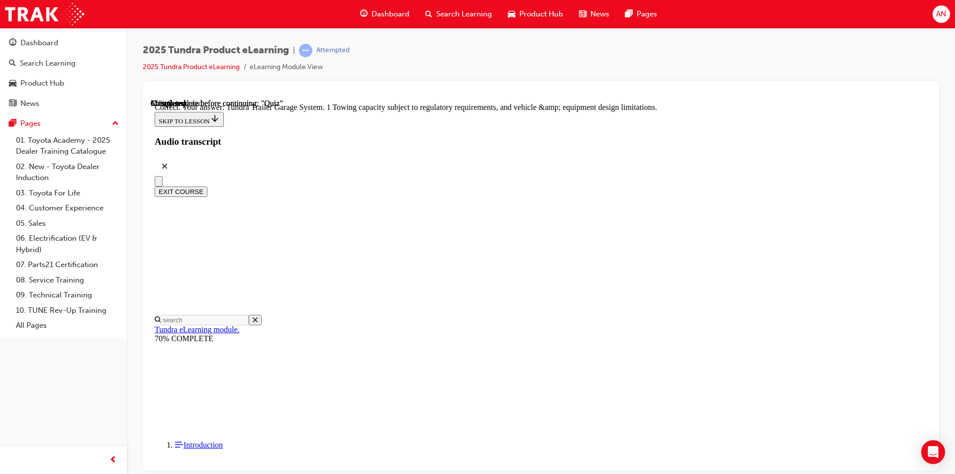
scroll to position [288, 0]
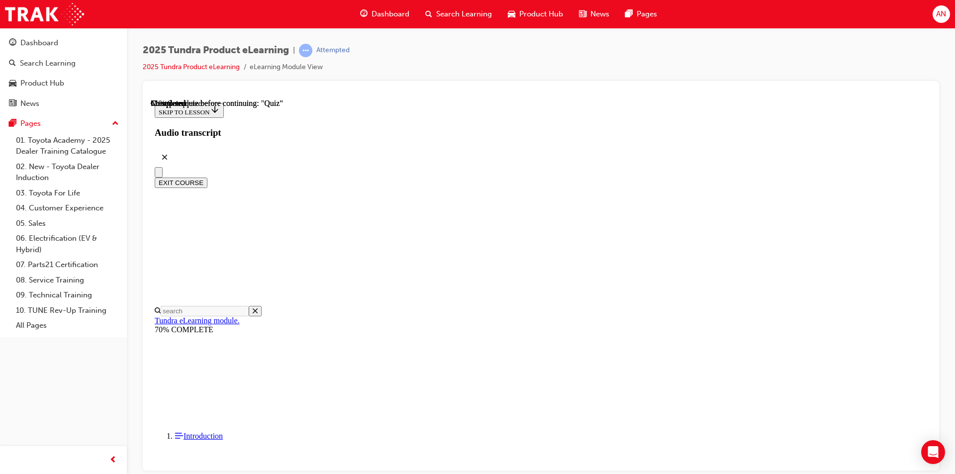
scroll to position [99, 0]
radio input "true"
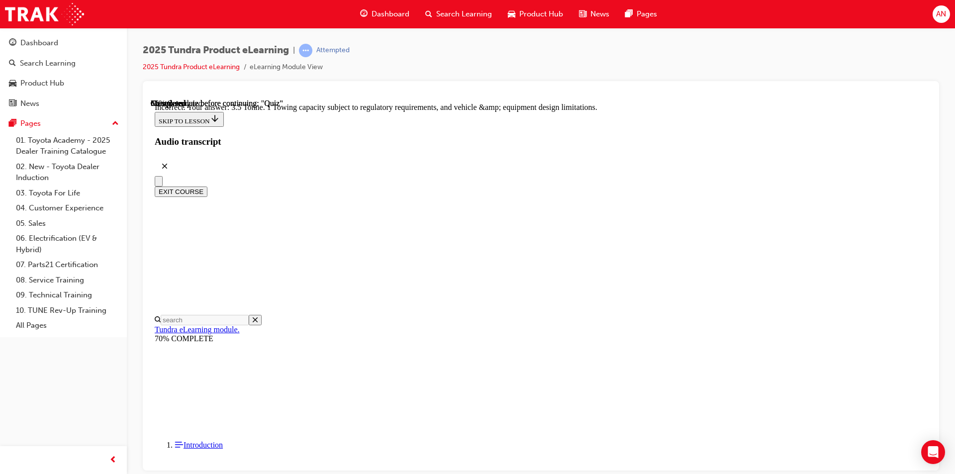
scroll to position [255, 0]
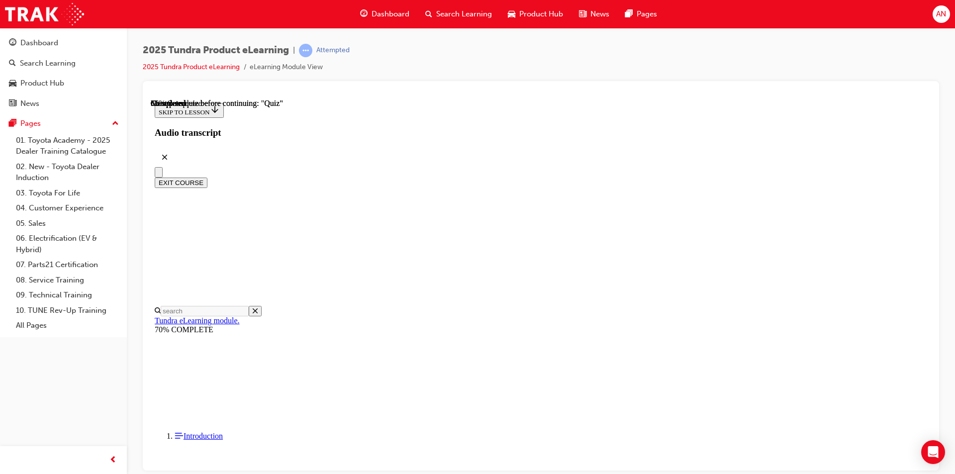
scroll to position [199, 0]
radio input "true"
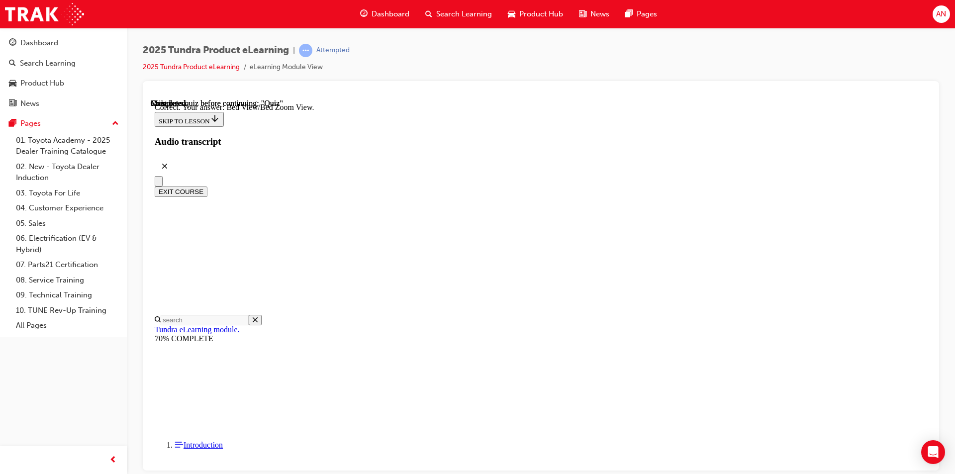
scroll to position [261, 0]
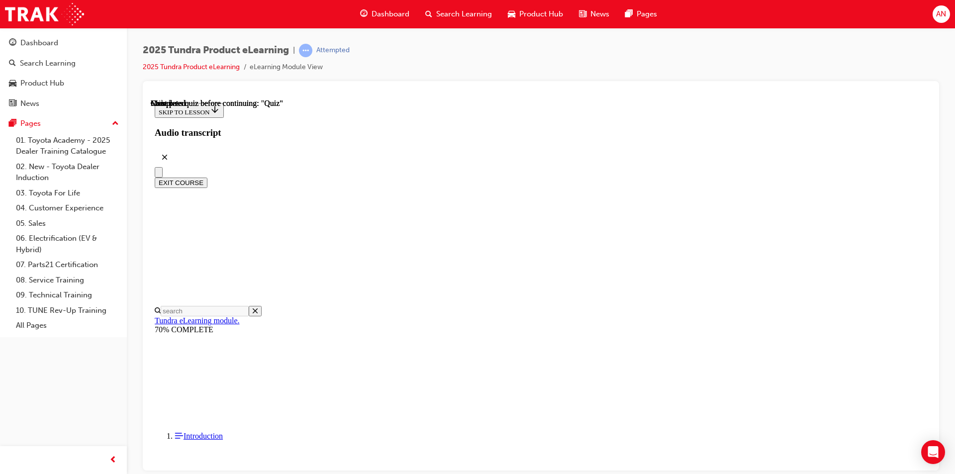
scroll to position [167, 0]
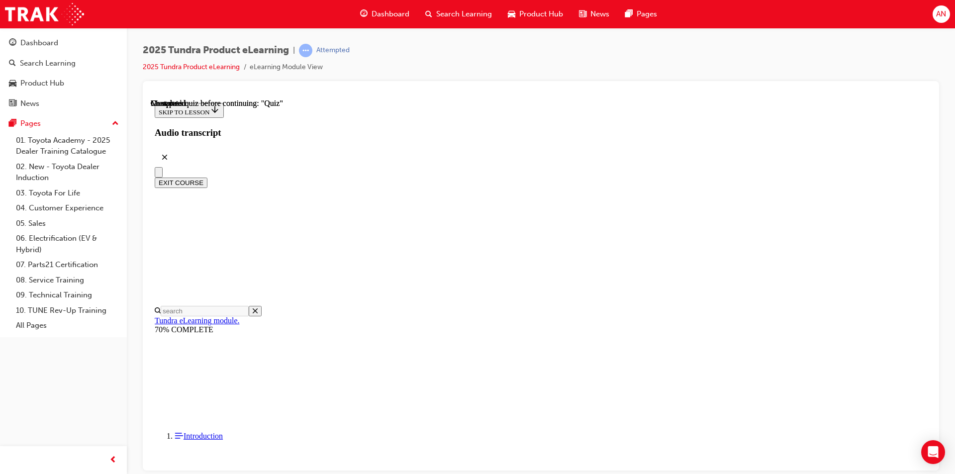
radio input "true"
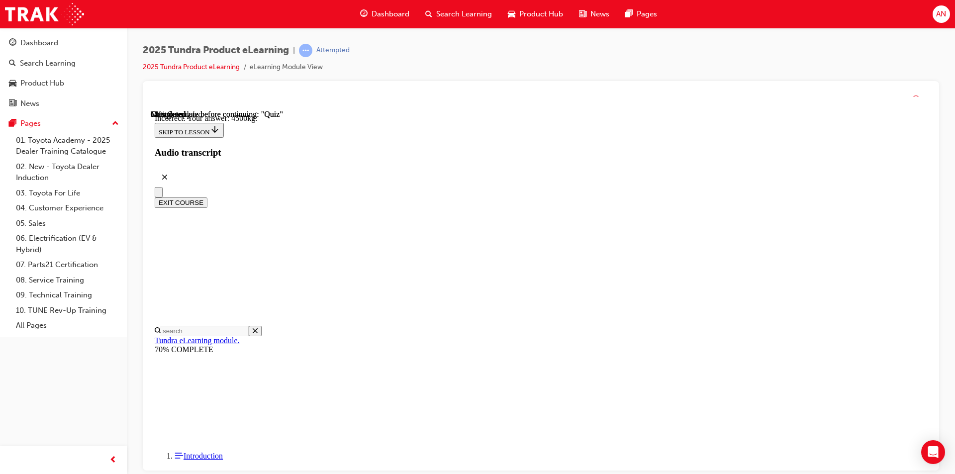
scroll to position [275, 0]
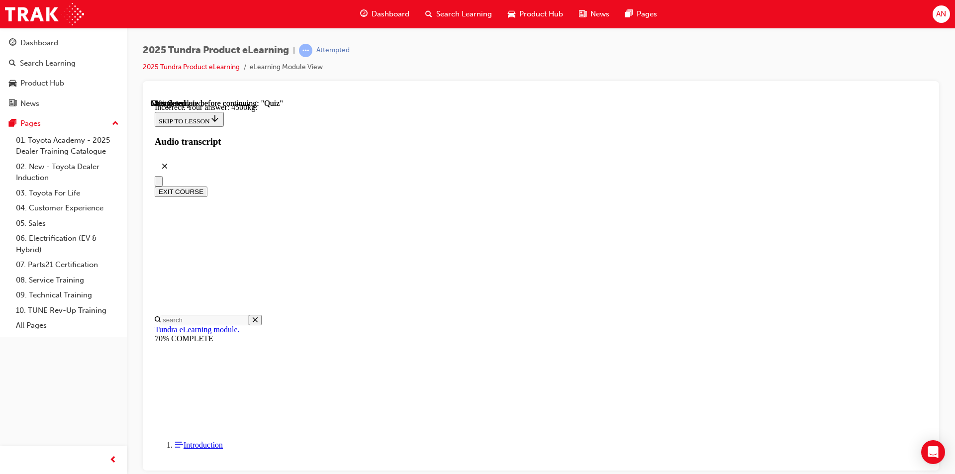
radio input "true"
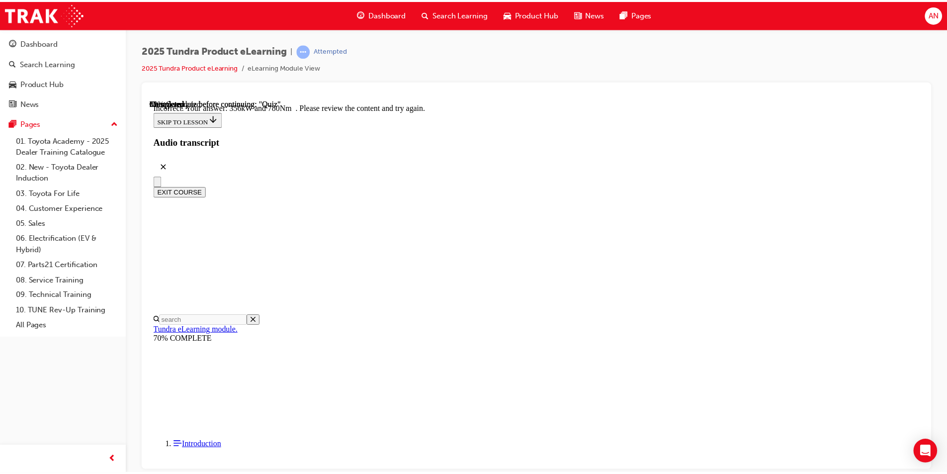
scroll to position [0, 0]
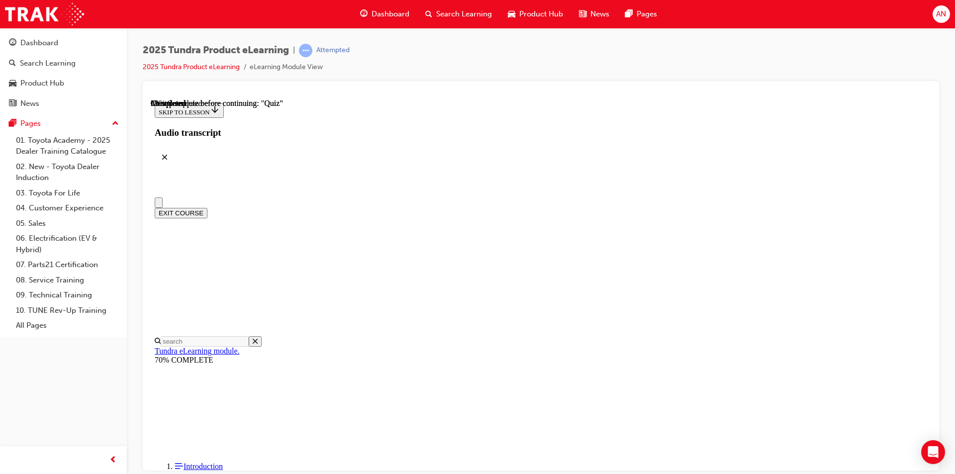
click at [403, 6] on div "Dashboard" at bounding box center [384, 14] width 65 height 20
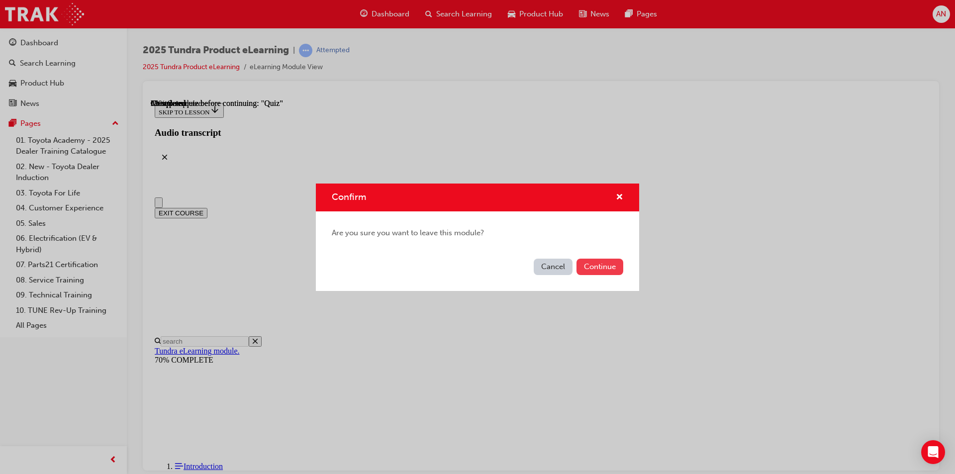
click at [598, 269] on button "Continue" at bounding box center [599, 267] width 47 height 16
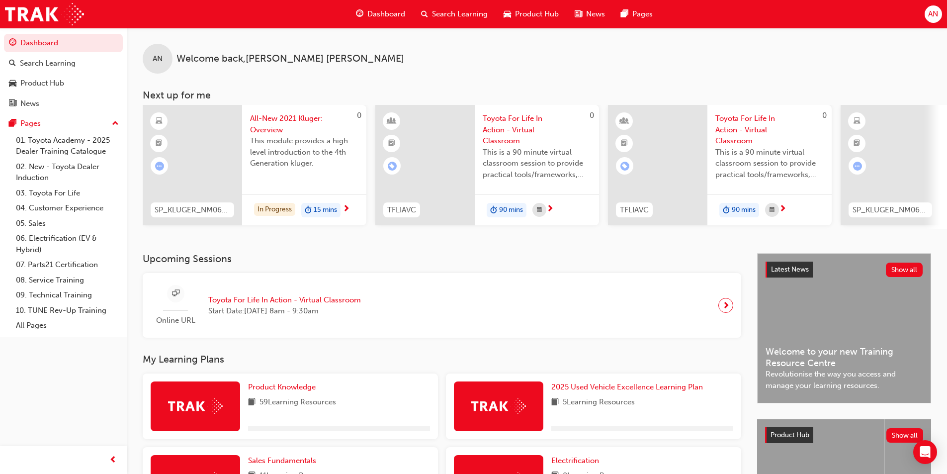
click at [537, 13] on span "Product Hub" at bounding box center [537, 13] width 44 height 11
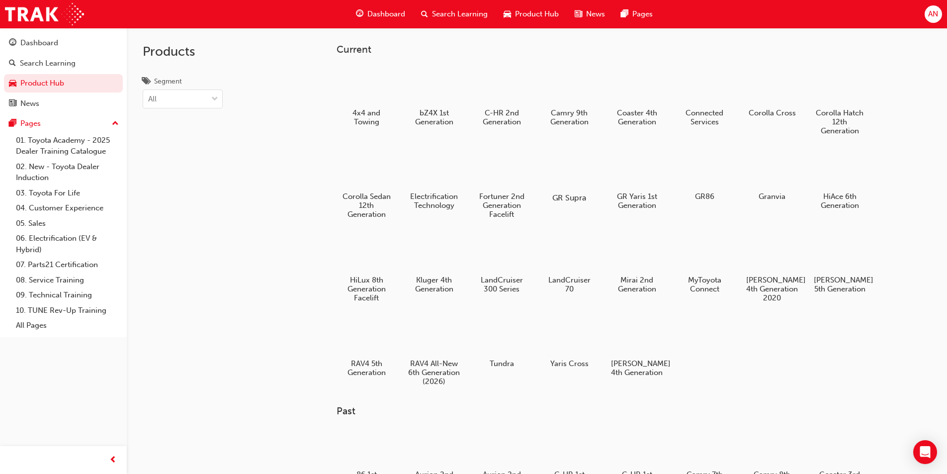
click at [576, 179] on div at bounding box center [568, 169] width 55 height 40
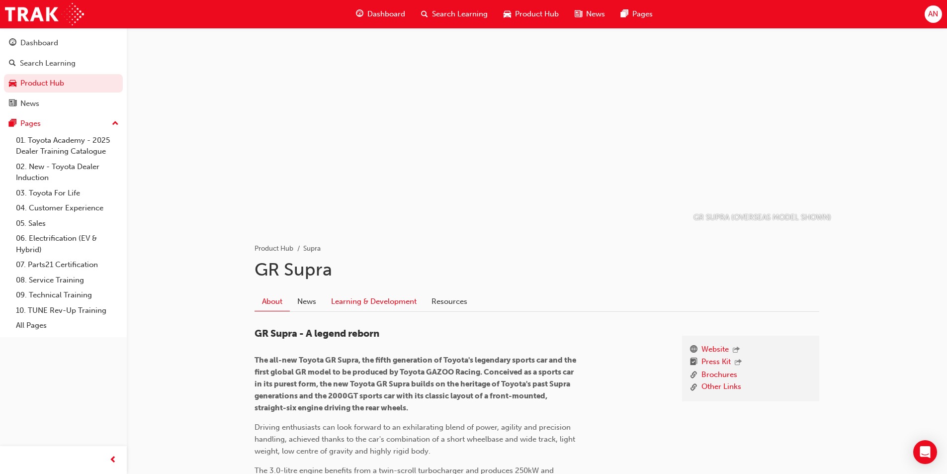
click at [354, 303] on link "Learning & Development" at bounding box center [374, 301] width 100 height 19
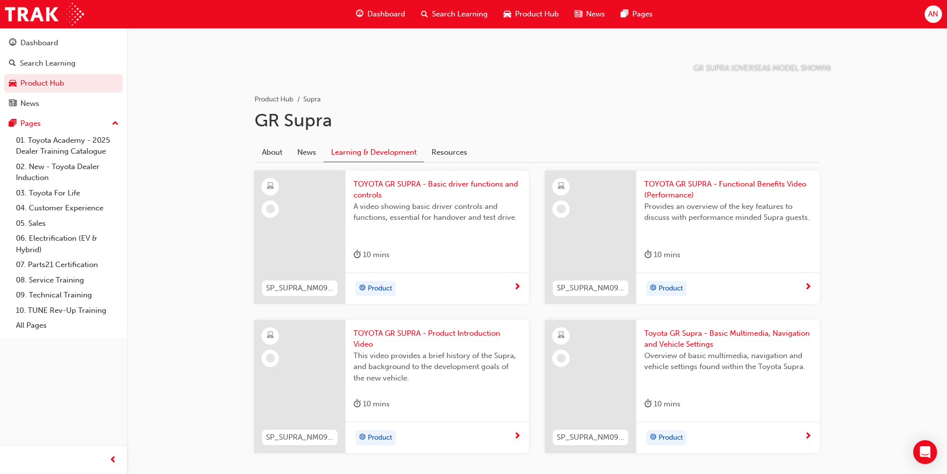
scroll to position [201, 0]
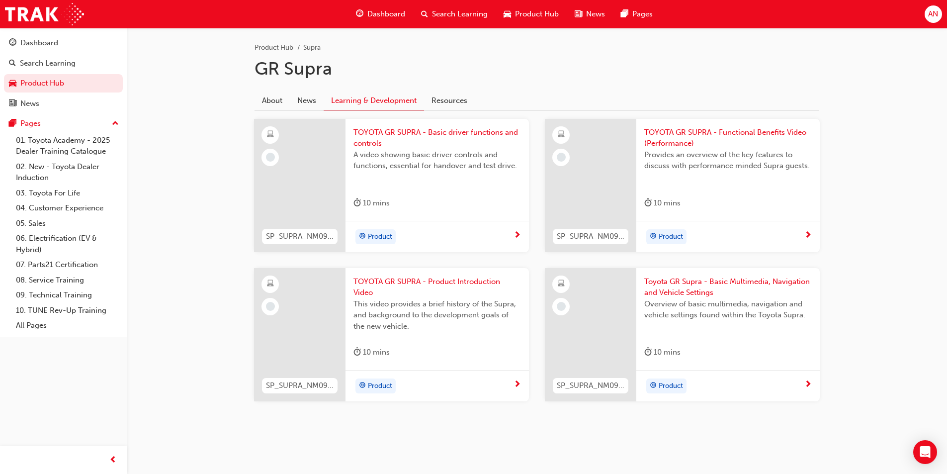
click at [435, 273] on div "TOYOTA GR SUPRA - Product Introduction Video This video provides a brief histor…" at bounding box center [437, 319] width 183 height 102
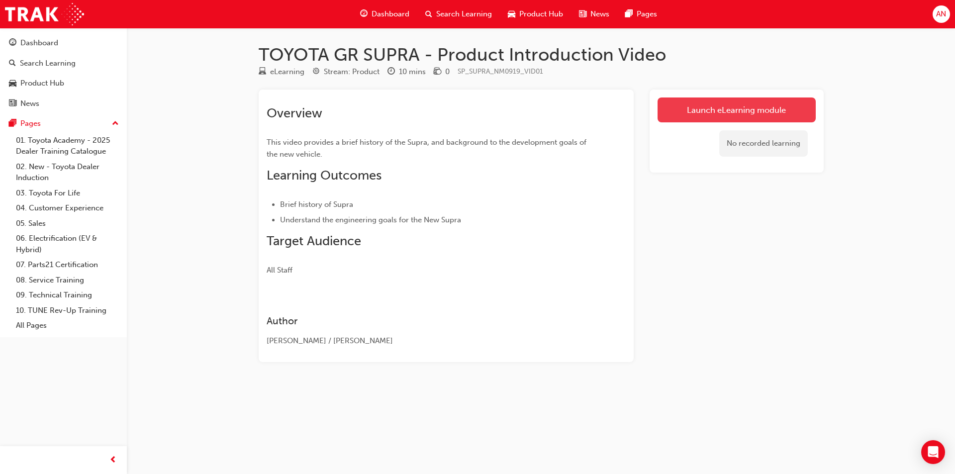
click at [756, 99] on link "Launch eLearning module" at bounding box center [736, 109] width 158 height 25
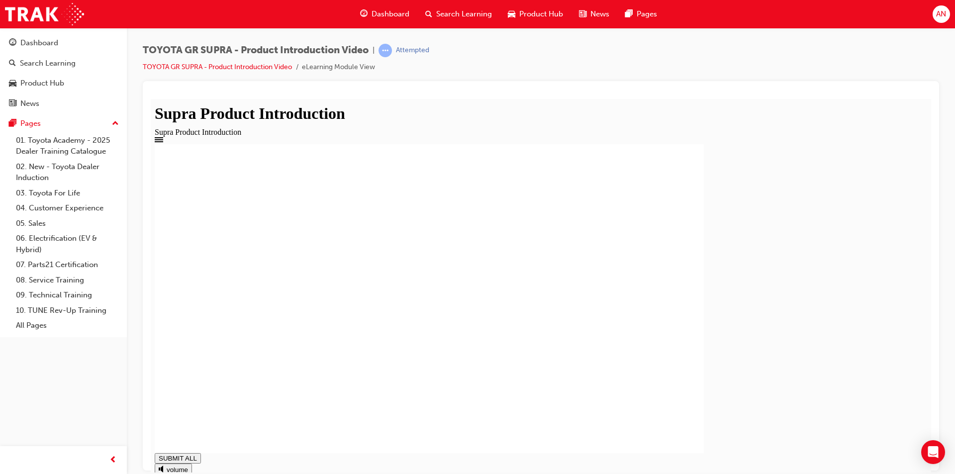
click at [165, 466] on circle at bounding box center [163, 467] width 3 height 3
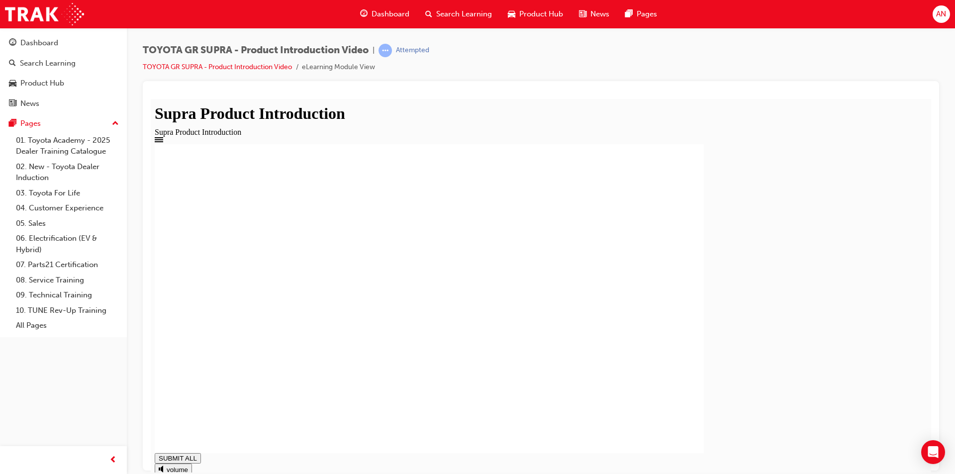
type input "1"
click at [520, 8] on span "Product Hub" at bounding box center [541, 13] width 44 height 11
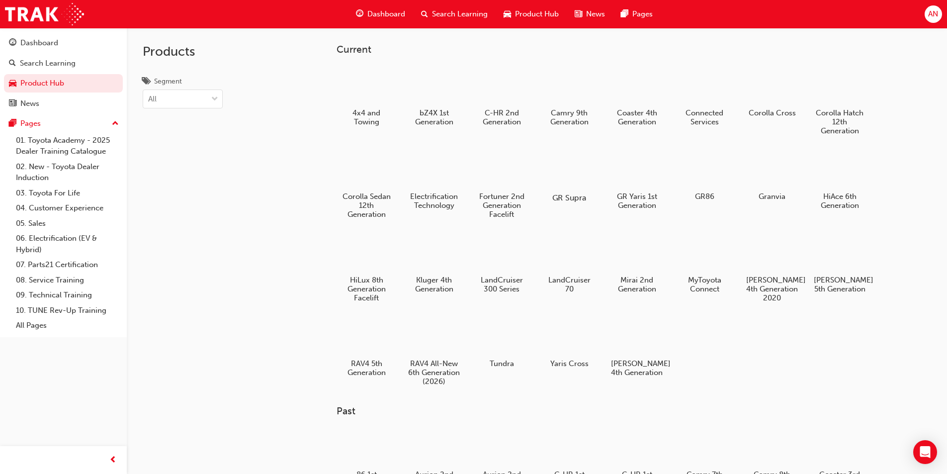
click at [558, 165] on div at bounding box center [568, 169] width 55 height 40
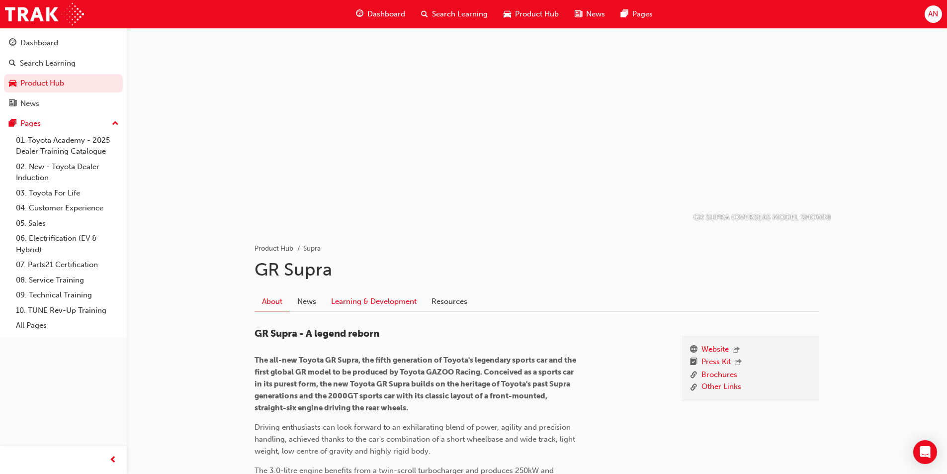
click at [366, 295] on link "Learning & Development" at bounding box center [374, 301] width 100 height 19
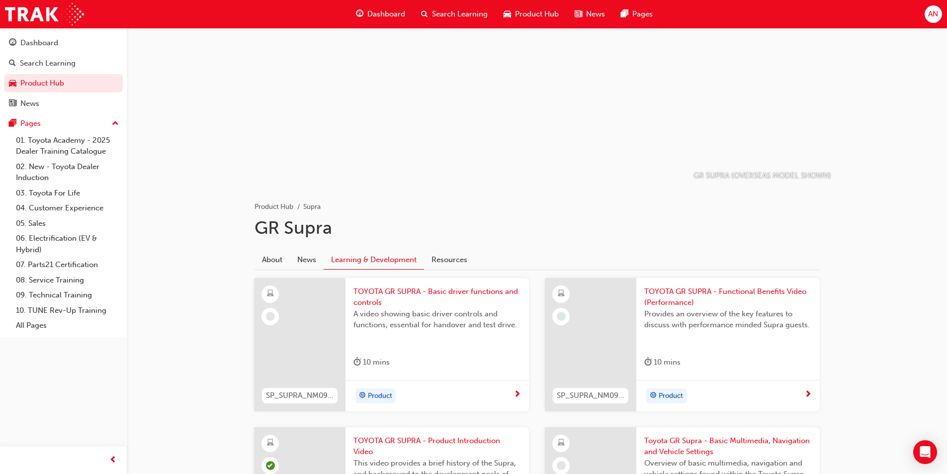
scroll to position [99, 0]
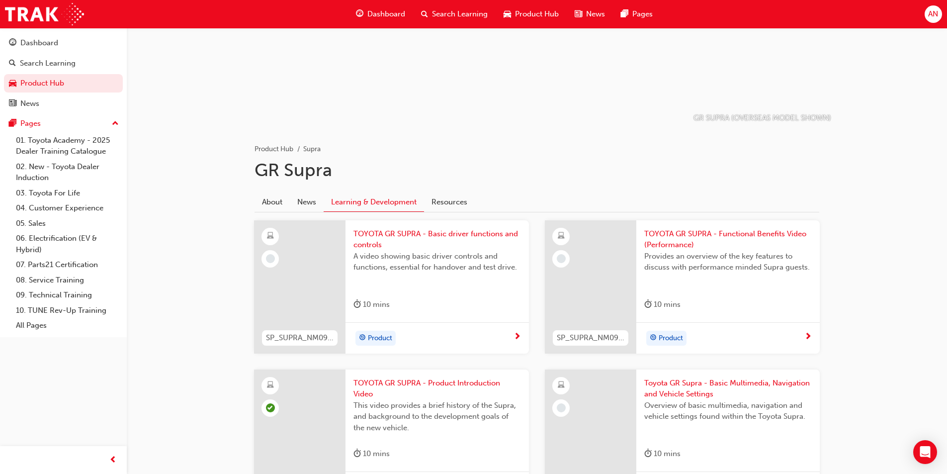
click at [696, 385] on span "Toyota GR Supra - Basic Multimedia, Navigation and Vehicle Settings" at bounding box center [728, 388] width 168 height 22
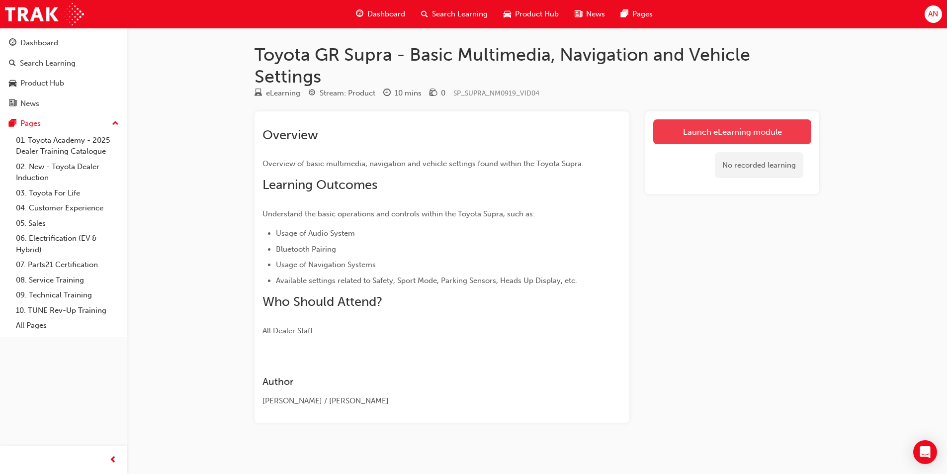
click at [770, 128] on link "Launch eLearning module" at bounding box center [732, 131] width 158 height 25
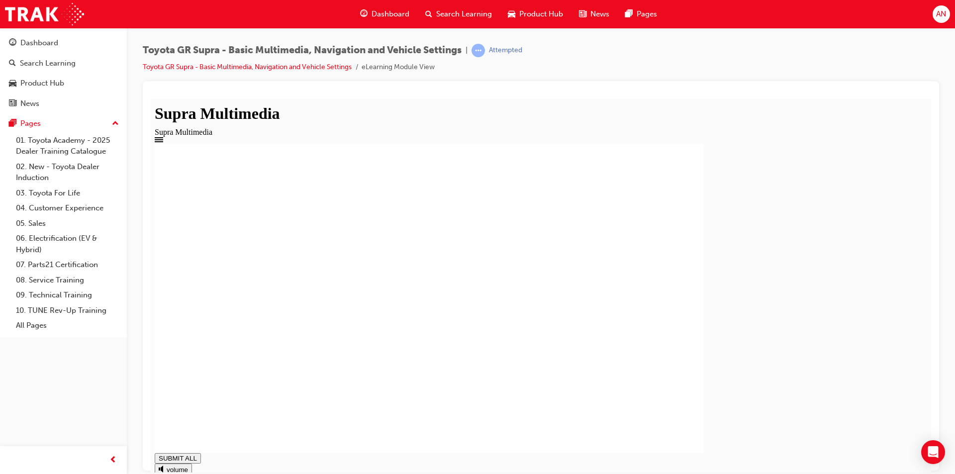
click at [273, 69] on link "Toyota GR Supra - Basic Multimedia, Navigation and Vehicle Settings" at bounding box center [247, 67] width 209 height 8
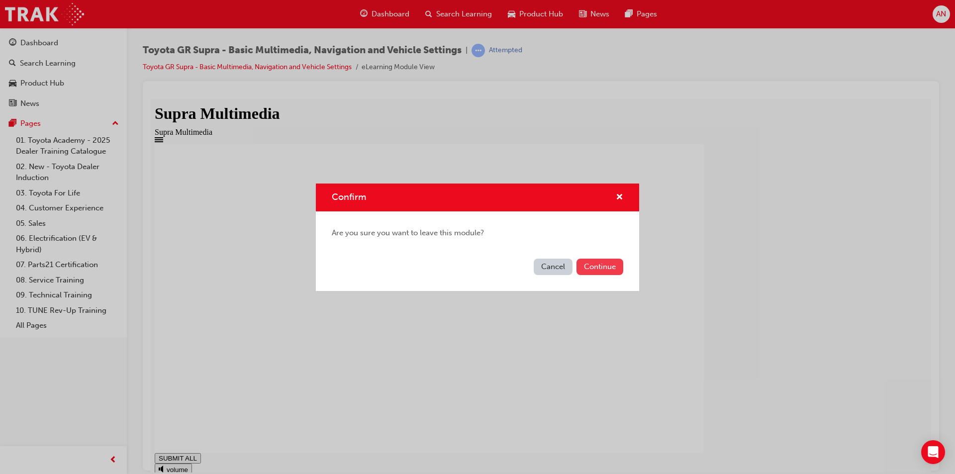
type input "0.052"
click at [608, 267] on button "Continue" at bounding box center [599, 267] width 47 height 16
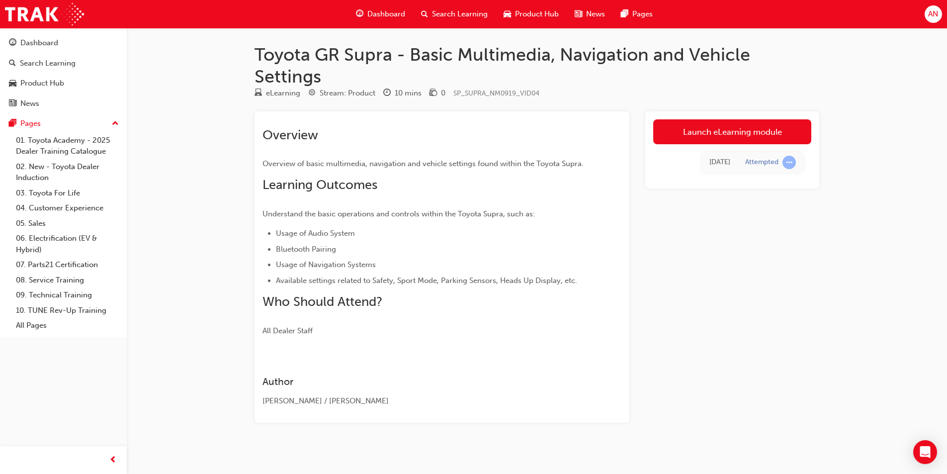
click at [516, 16] on span "Product Hub" at bounding box center [537, 13] width 44 height 11
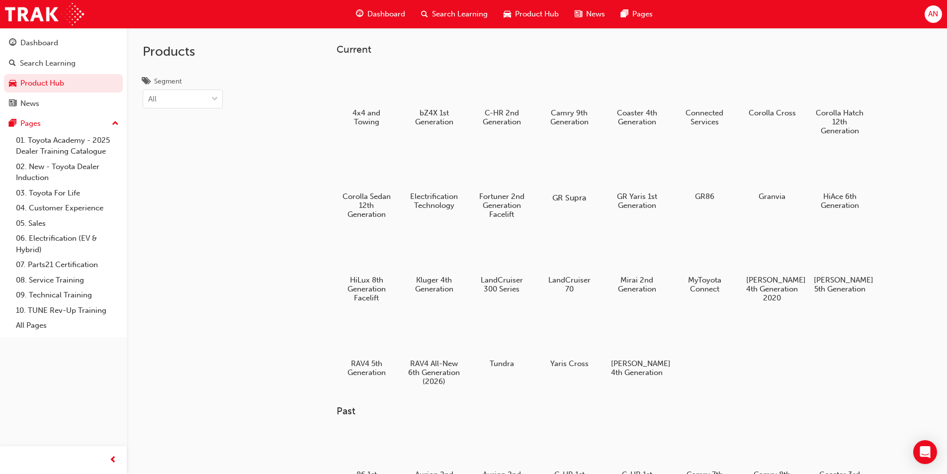
click at [582, 180] on div at bounding box center [568, 169] width 55 height 40
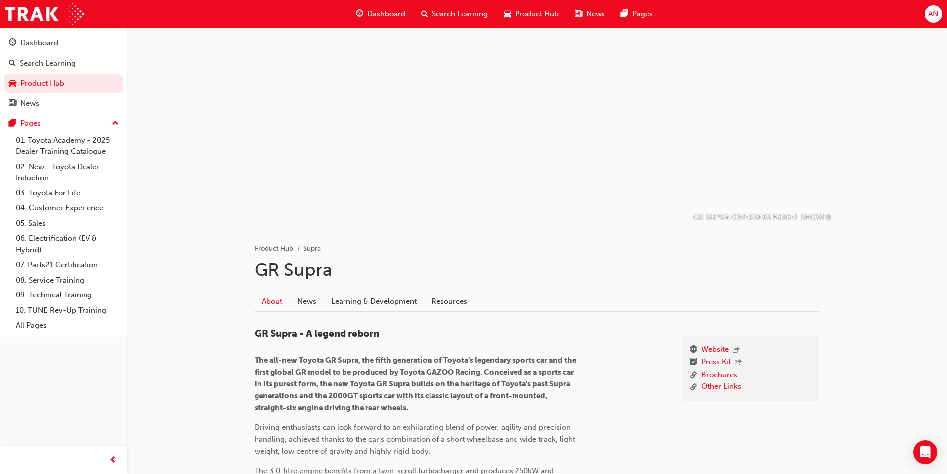
scroll to position [249, 0]
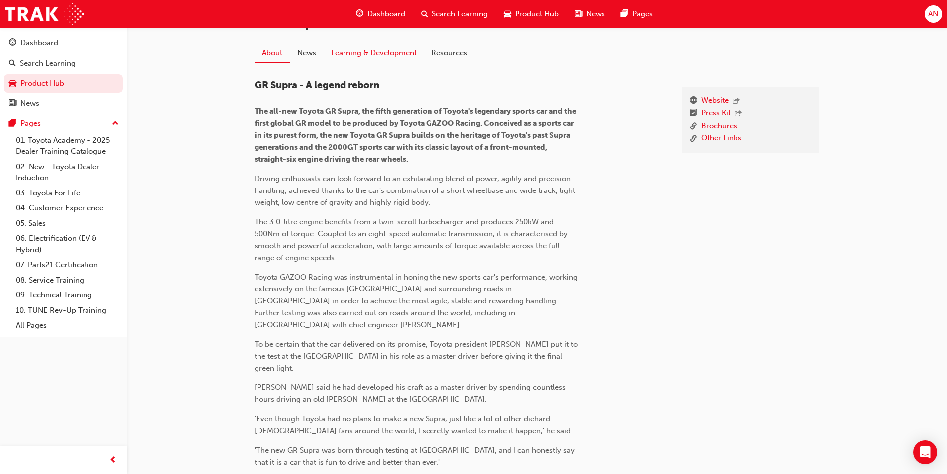
click at [373, 61] on link "Learning & Development" at bounding box center [374, 52] width 100 height 19
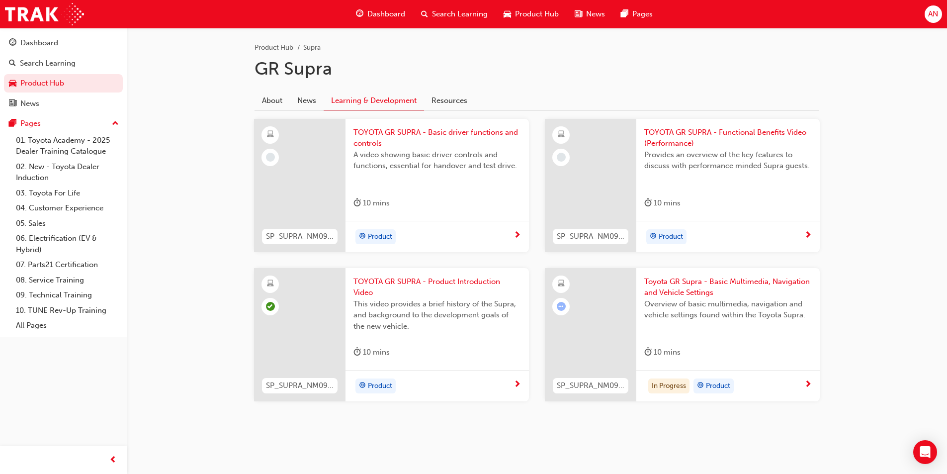
scroll to position [201, 0]
click at [711, 127] on span "TOYOTA GR SUPRA - Functional Benefits Video (Performance)" at bounding box center [728, 138] width 168 height 22
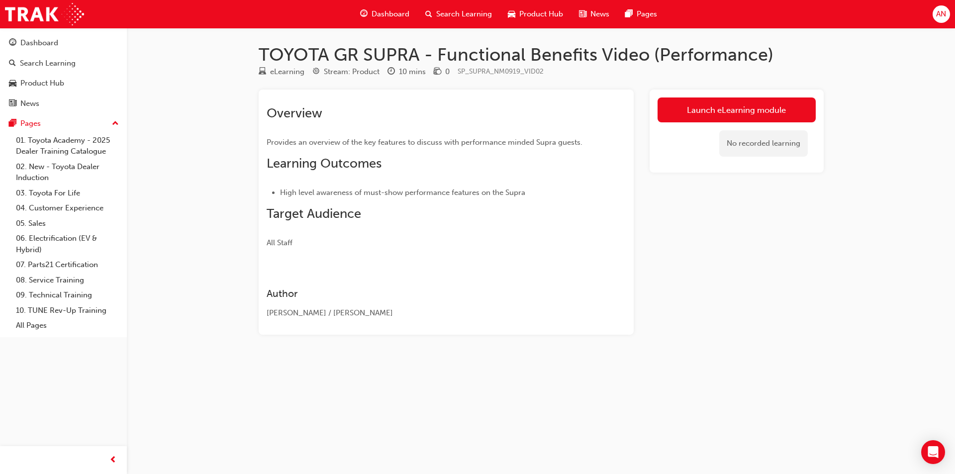
click at [716, 109] on link "Launch eLearning module" at bounding box center [736, 109] width 158 height 25
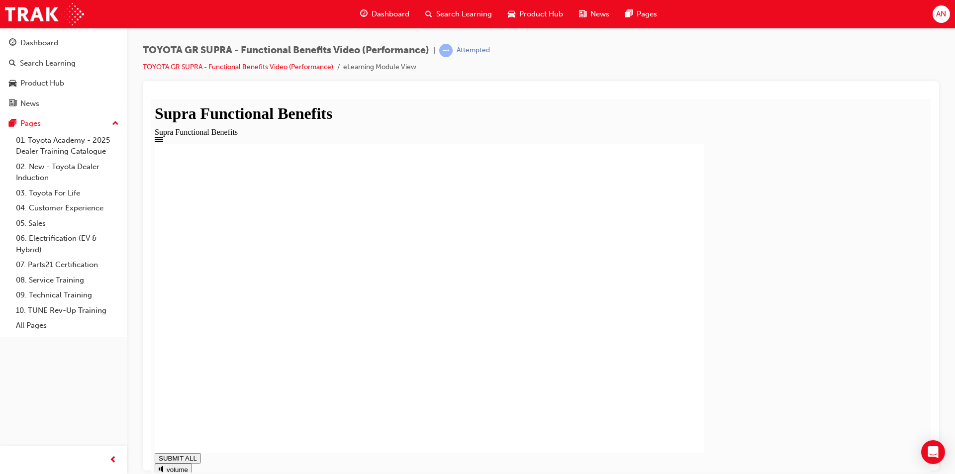
click at [923, 456] on div "Open Intercom Messenger" at bounding box center [933, 452] width 26 height 26
click at [653, 109] on div at bounding box center [541, 109] width 772 height 0
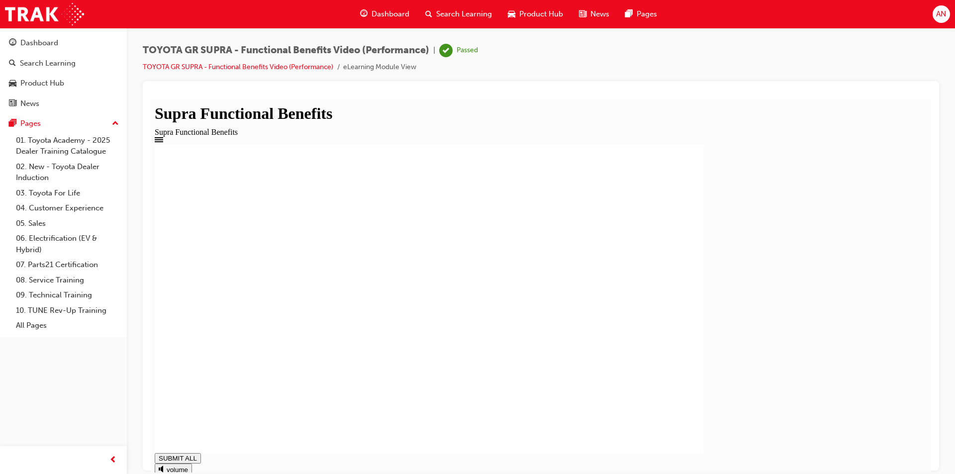
type input "1"
click at [516, 16] on div "Product Hub" at bounding box center [535, 14] width 71 height 20
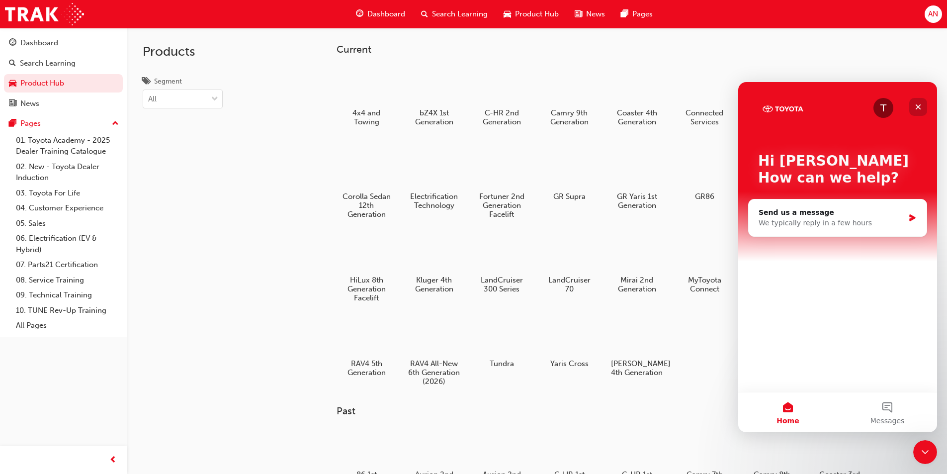
click at [919, 100] on div "Close" at bounding box center [918, 107] width 18 height 18
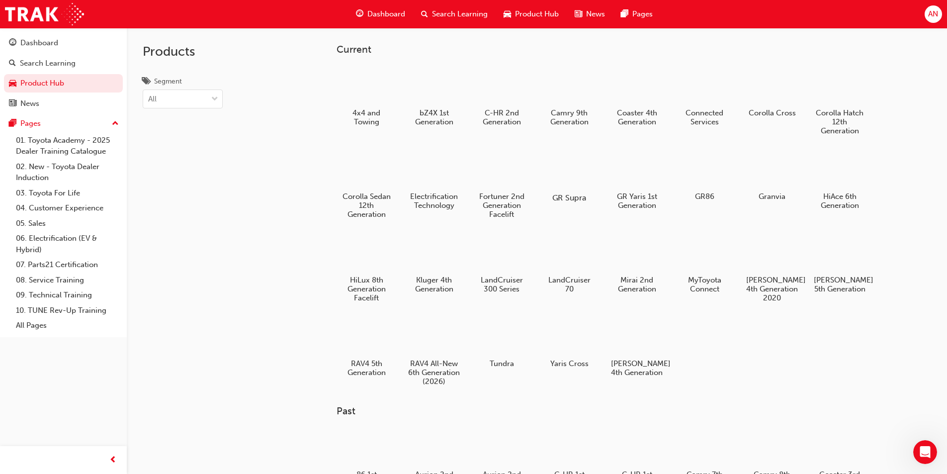
click at [564, 169] on div at bounding box center [568, 169] width 55 height 40
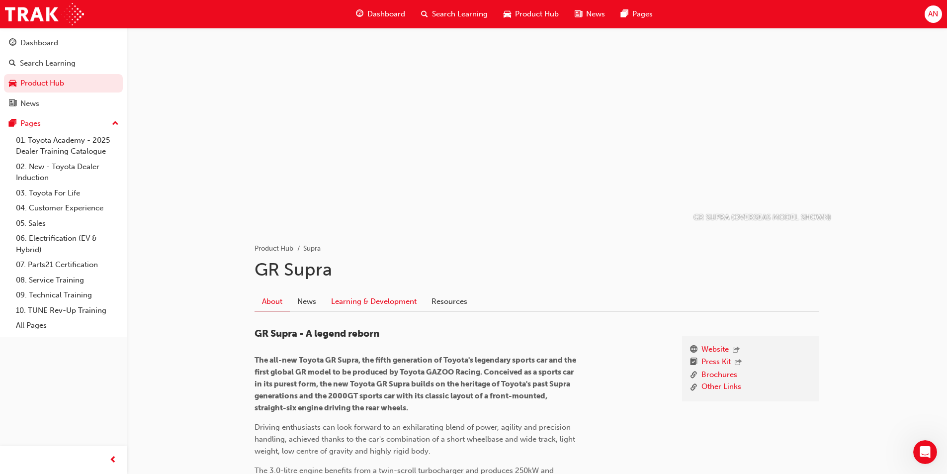
click at [381, 298] on link "Learning & Development" at bounding box center [374, 301] width 100 height 19
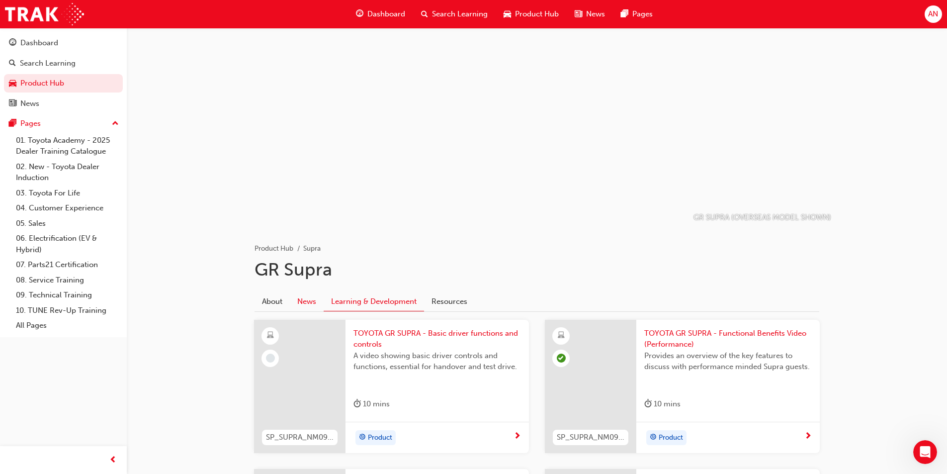
click at [320, 298] on link "News" at bounding box center [307, 301] width 34 height 19
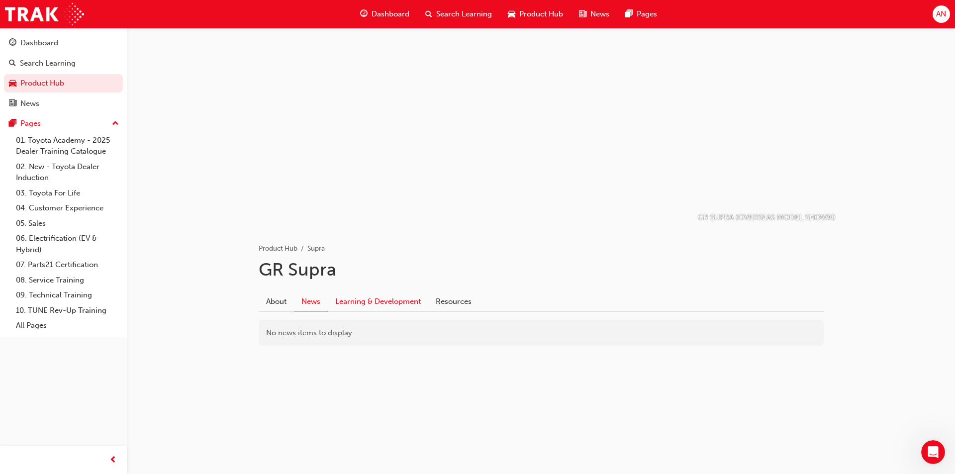
click at [368, 298] on link "Learning & Development" at bounding box center [378, 301] width 100 height 19
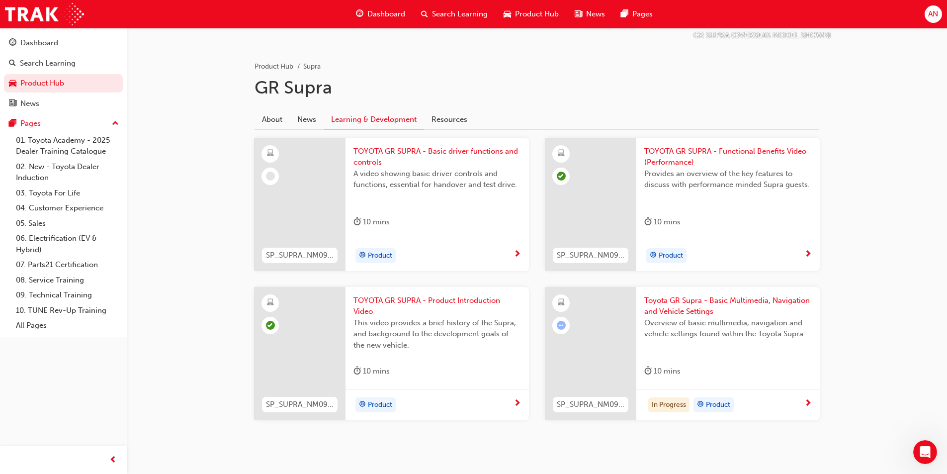
scroll to position [201, 0]
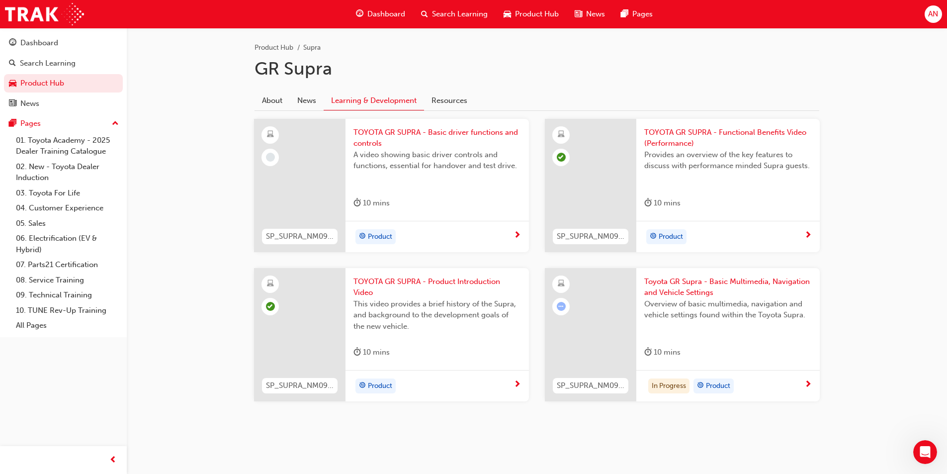
click at [456, 130] on span "TOYOTA GR SUPRA - Basic driver functions and controls" at bounding box center [437, 138] width 168 height 22
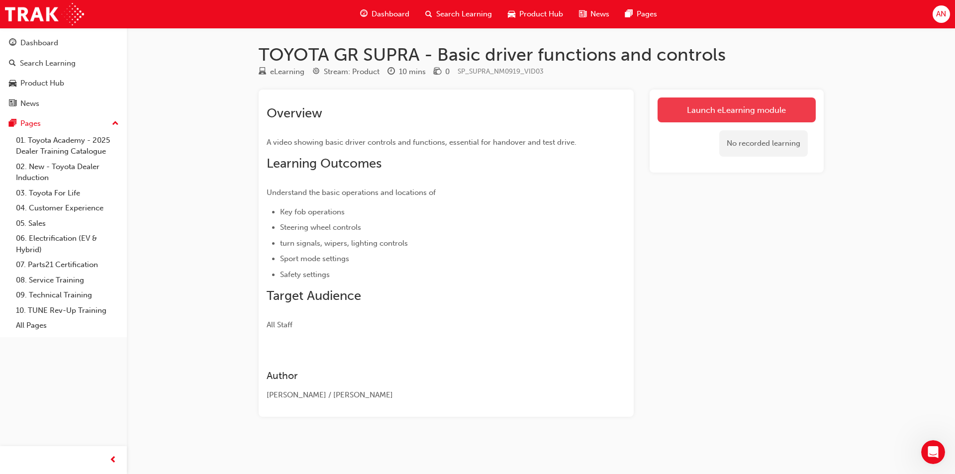
click at [747, 109] on link "Launch eLearning module" at bounding box center [736, 109] width 158 height 25
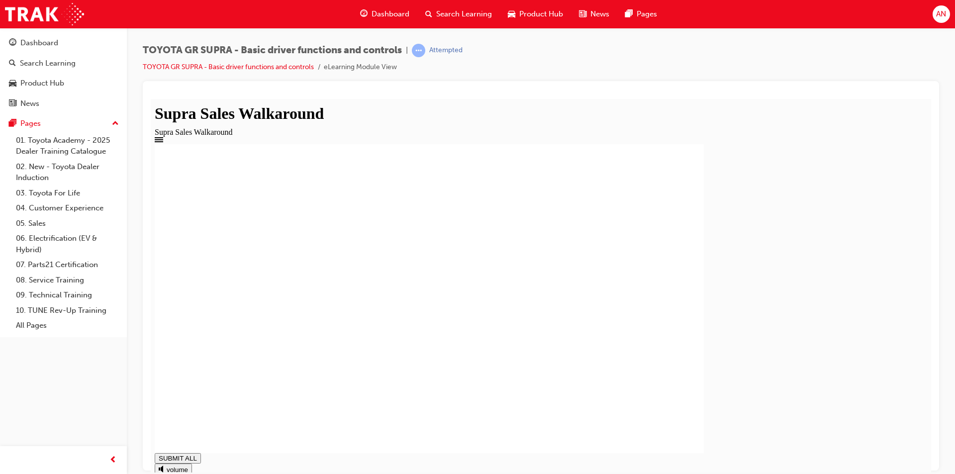
type input "0.408"
click at [935, 288] on div at bounding box center [541, 275] width 796 height 389
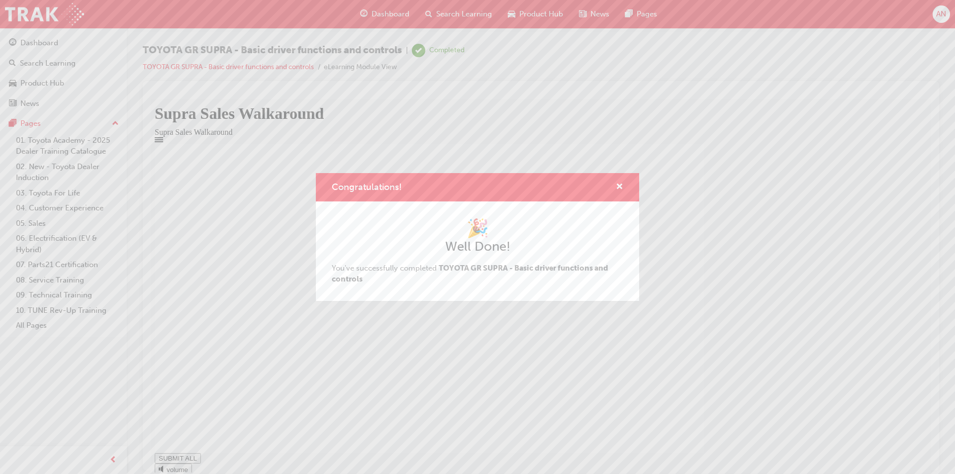
type input "1"
click at [619, 183] on span "cross-icon" at bounding box center [619, 187] width 7 height 9
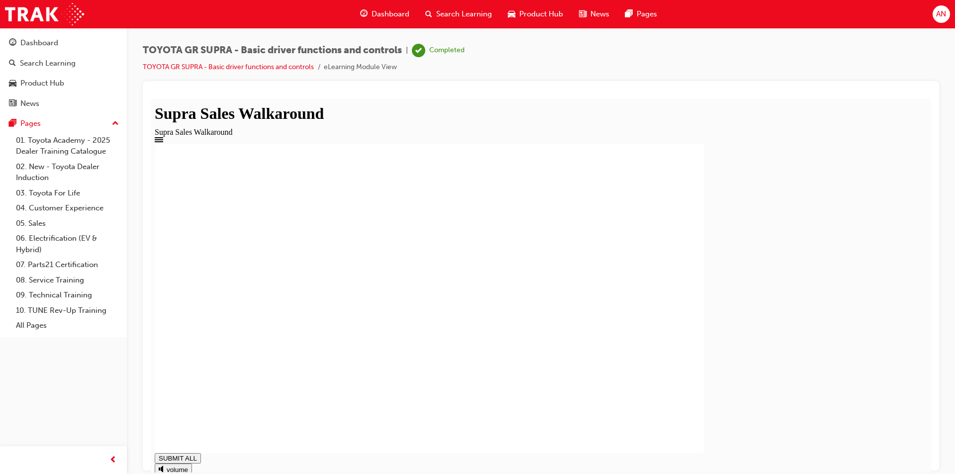
click at [527, 16] on span "Product Hub" at bounding box center [541, 13] width 44 height 11
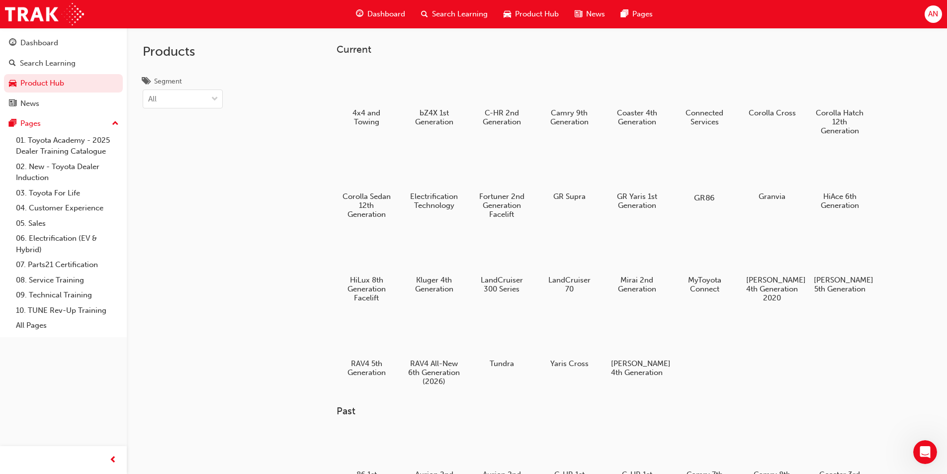
click at [709, 177] on div at bounding box center [704, 169] width 55 height 40
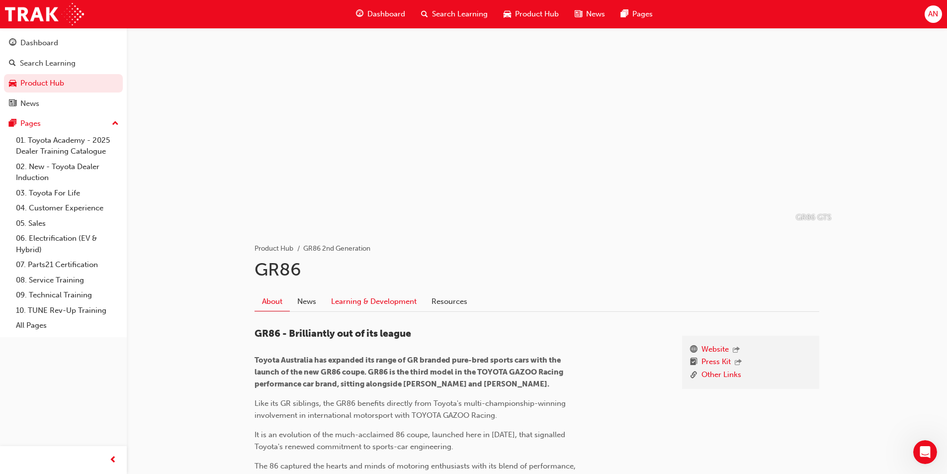
click at [385, 303] on link "Learning & Development" at bounding box center [374, 301] width 100 height 19
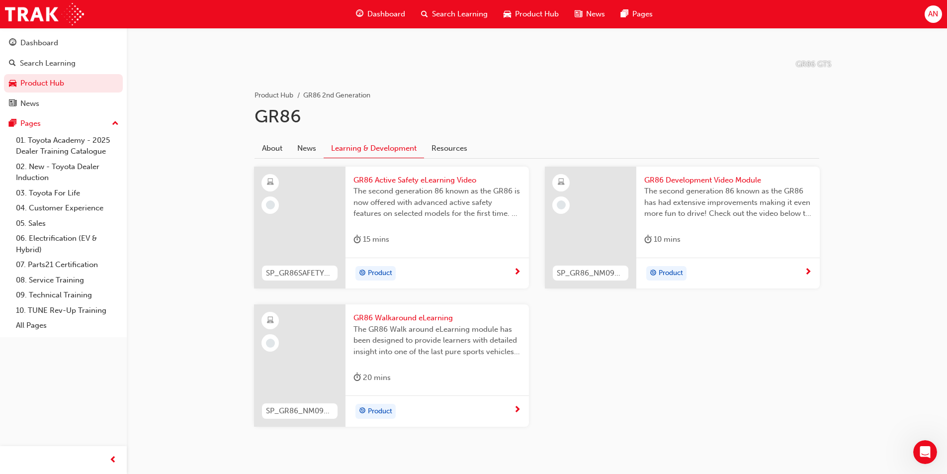
scroll to position [178, 0]
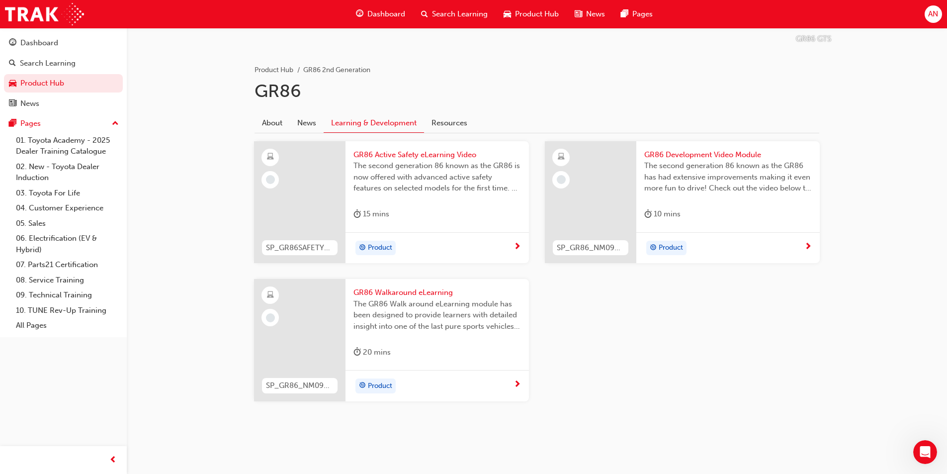
click at [439, 292] on span "GR86 Walkaround eLearning" at bounding box center [437, 292] width 168 height 11
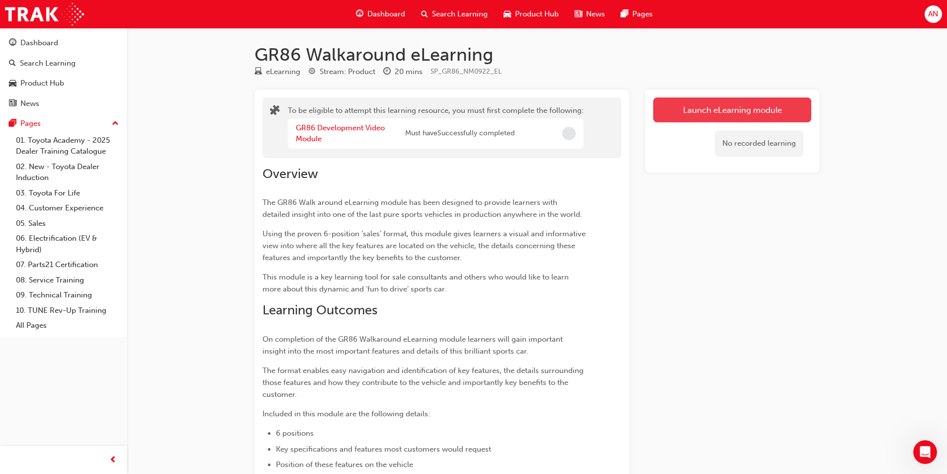
click at [715, 103] on button "Launch eLearning module" at bounding box center [732, 109] width 158 height 25
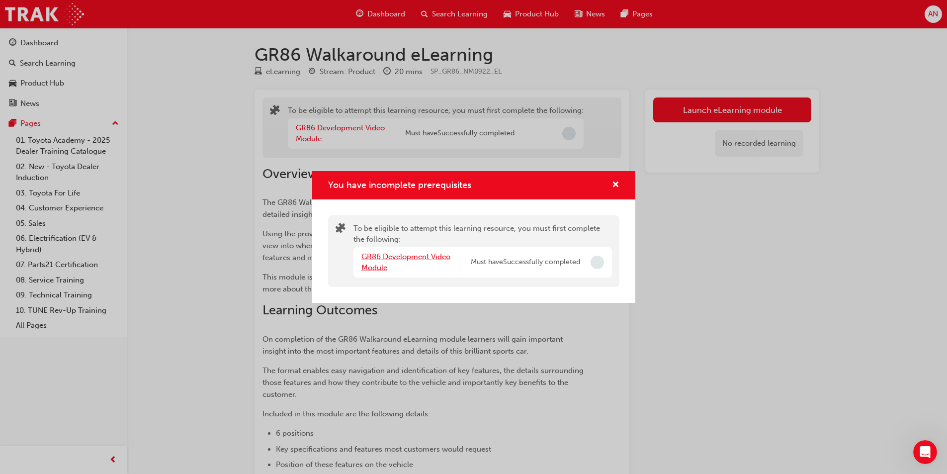
click at [405, 256] on link "GR86 Development Video Module" at bounding box center [405, 262] width 89 height 20
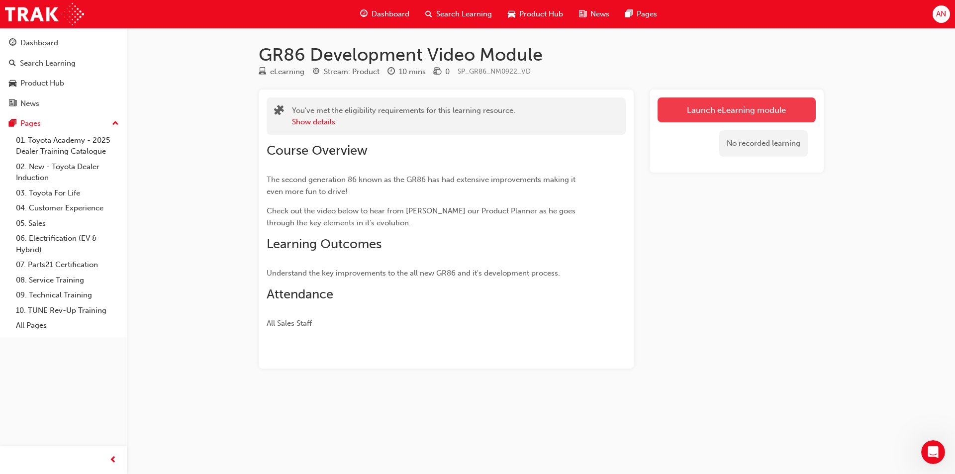
click at [760, 113] on link "Launch eLearning module" at bounding box center [736, 109] width 158 height 25
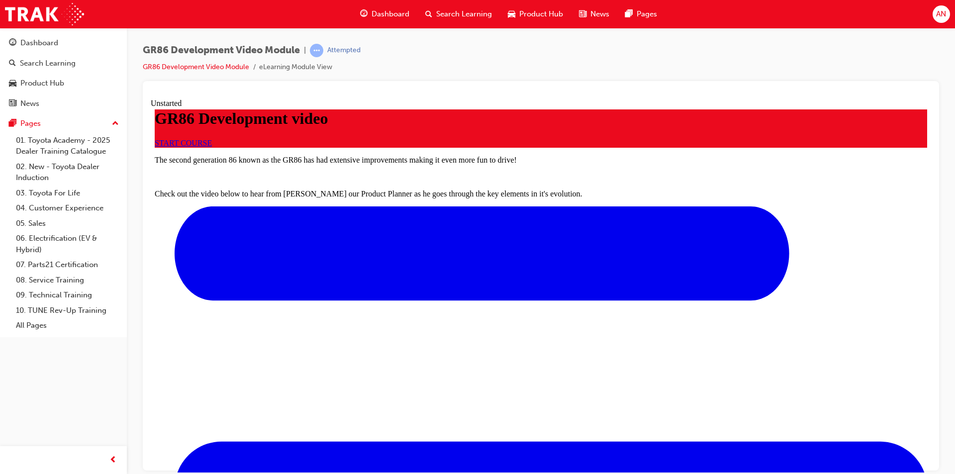
click at [212, 147] on link "START COURSE" at bounding box center [183, 142] width 57 height 8
